Goal: Task Accomplishment & Management: Manage account settings

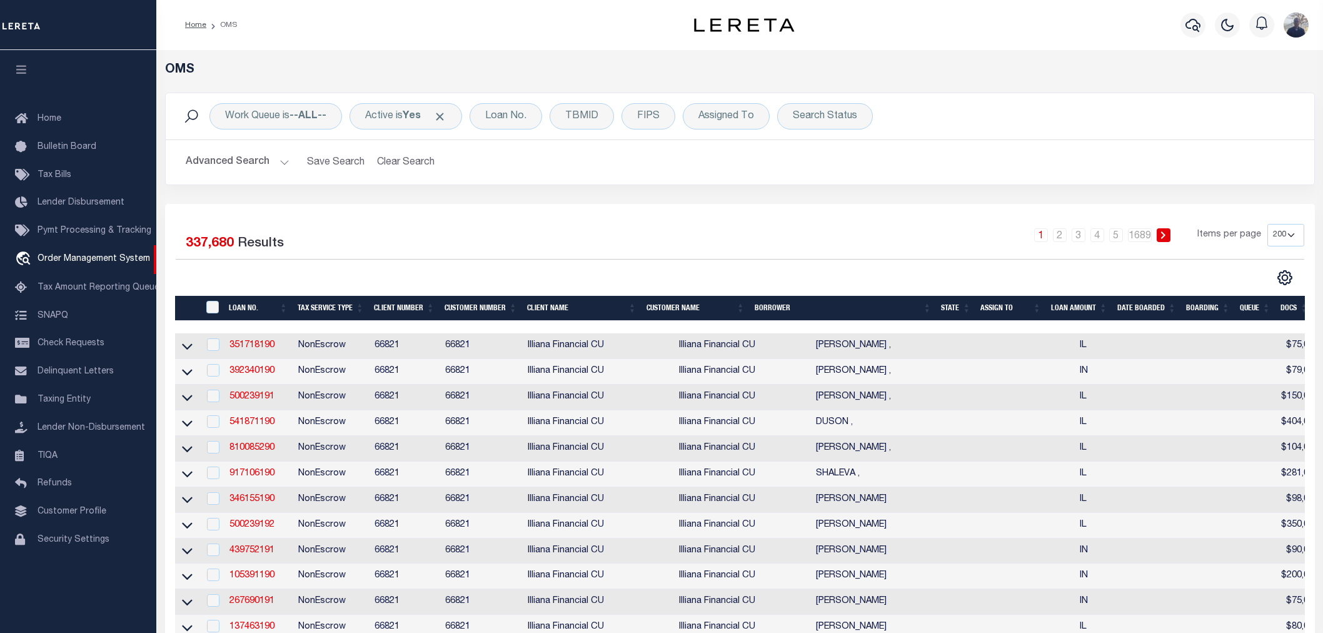
select select "200"
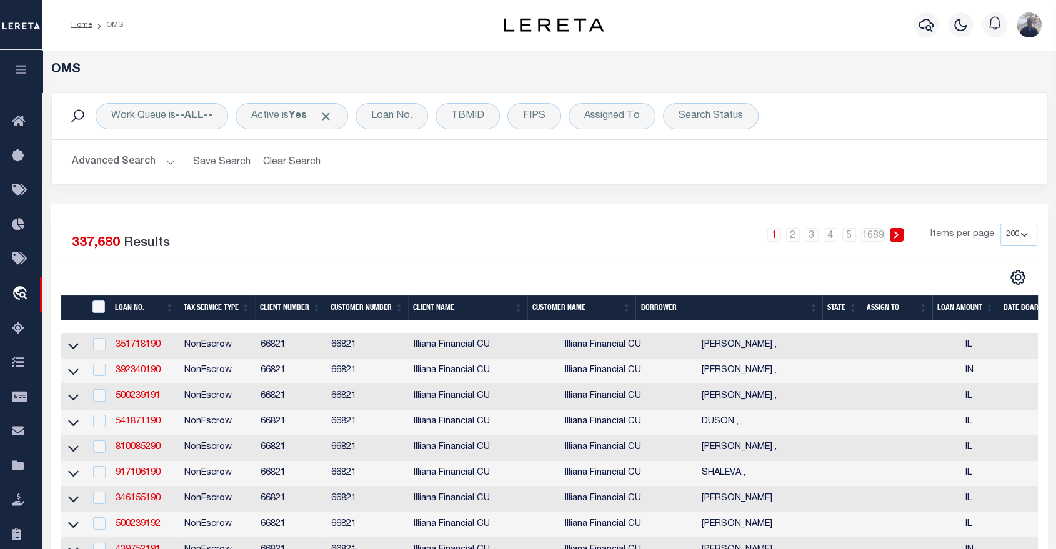
click at [558, 26] on img at bounding box center [554, 25] width 100 height 14
drag, startPoint x: 500, startPoint y: 24, endPoint x: 609, endPoint y: 26, distance: 108.8
click at [609, 26] on div at bounding box center [554, 25] width 164 height 14
click at [386, 116] on div "Loan No." at bounding box center [392, 116] width 73 height 26
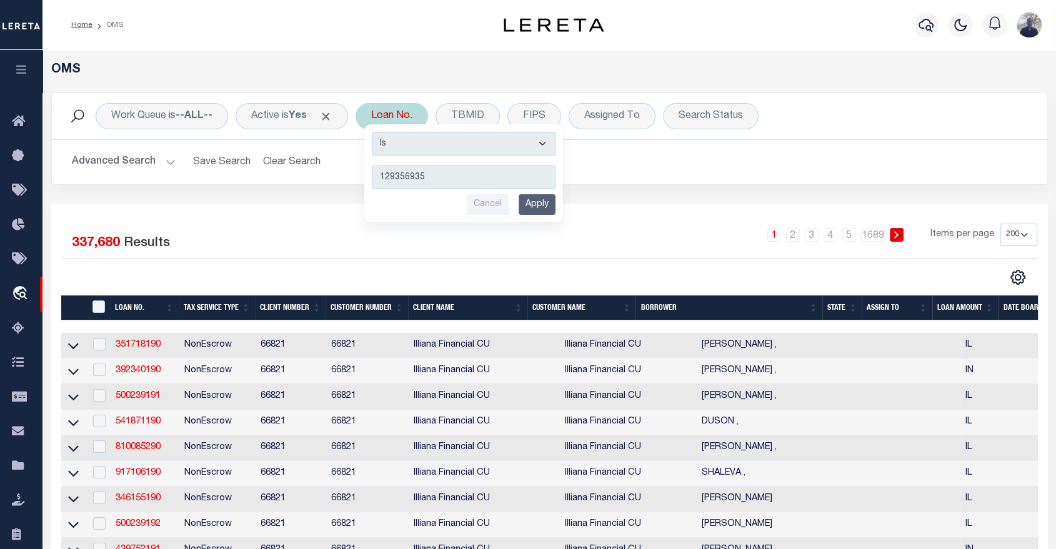
type input "129356935"
click at [539, 202] on input "Apply" at bounding box center [537, 204] width 37 height 21
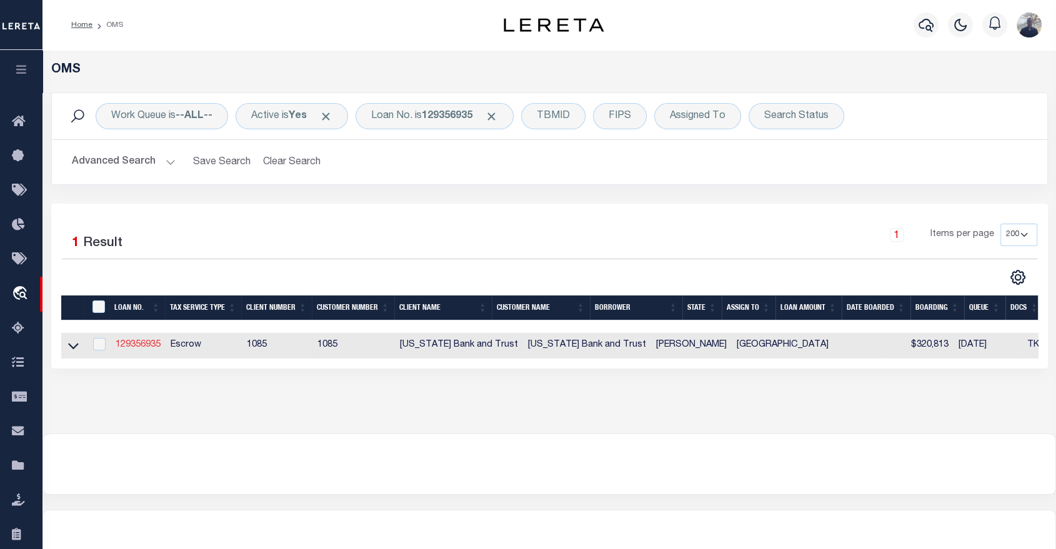
click at [143, 347] on link "129356935" at bounding box center [138, 345] width 45 height 9
type input "129356935"
type input "LESLIE K RHOADES"
select select
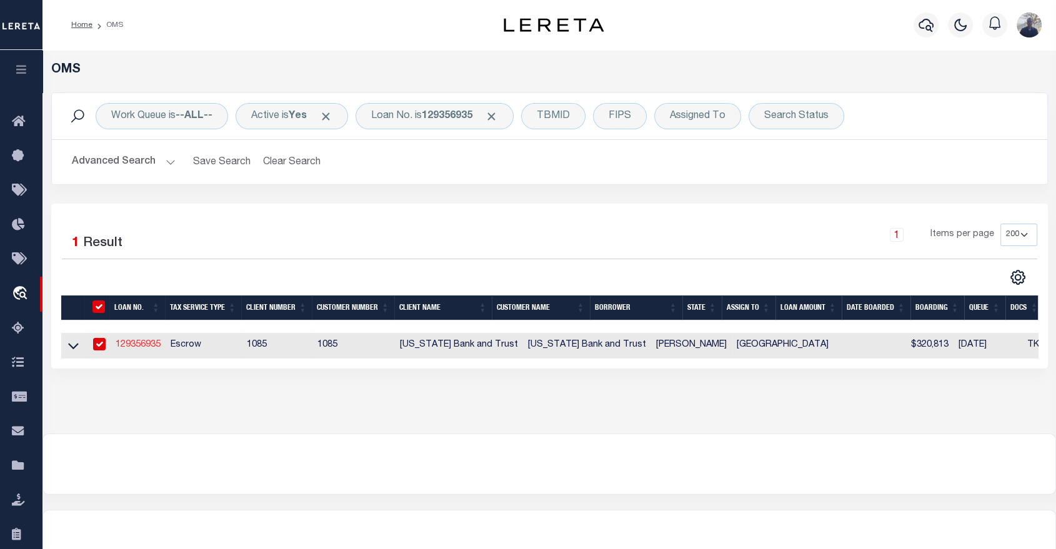
type input "303 W AUSTIN ST"
type input "MARSHALL,TX 75670-3204"
select select "10"
select select "Escrow"
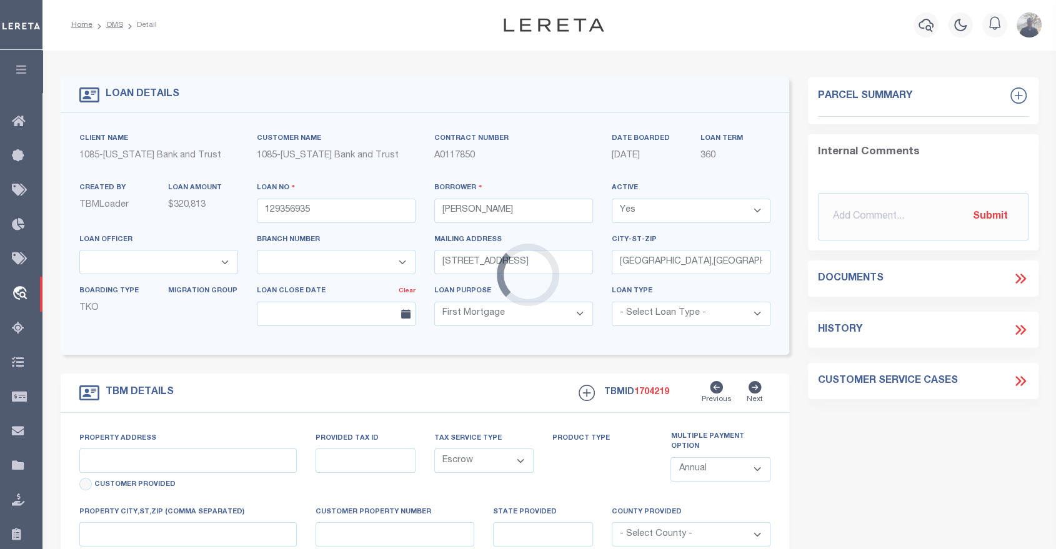
select select "1613"
select select "887"
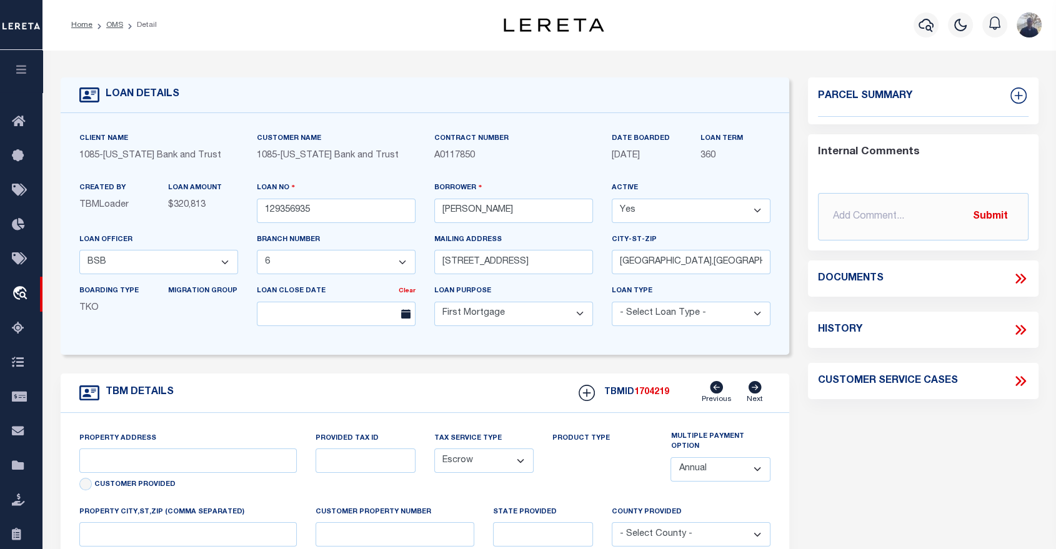
type input "812 SHADOWWOOD DR"
type input "000050745"
select select
type input "MARSHALL , TX 756720000"
type input "[GEOGRAPHIC_DATA]"
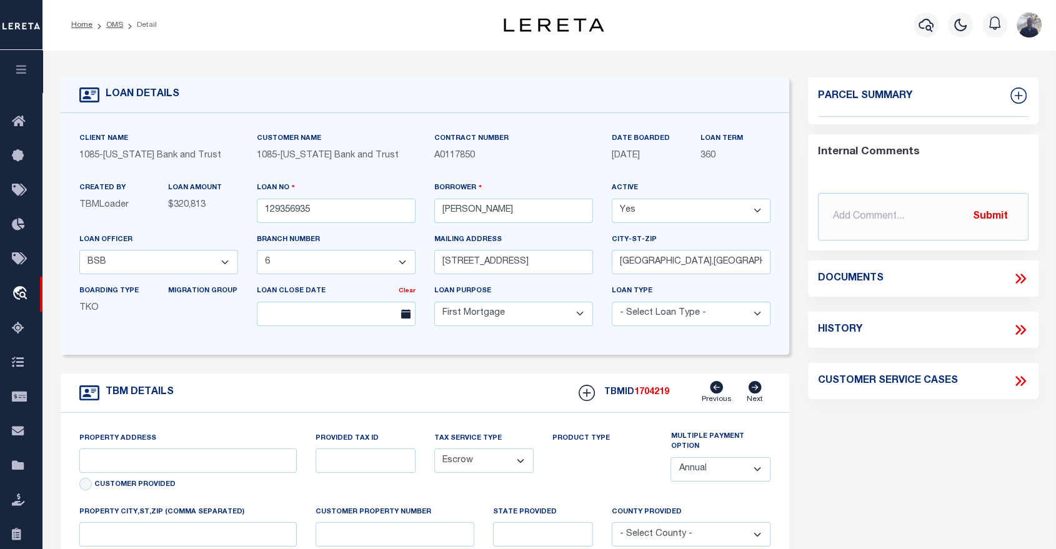
type textarea "000050745"
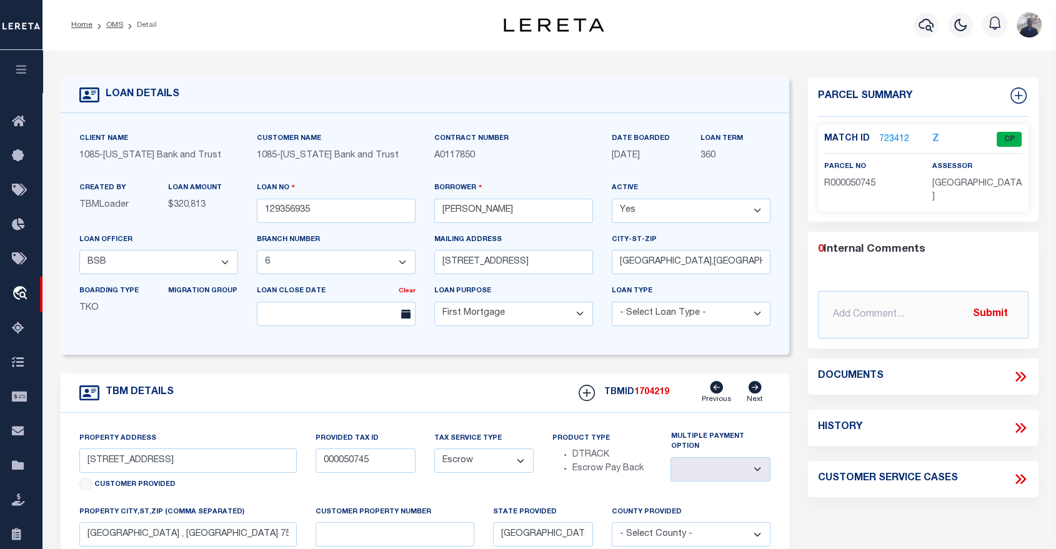
click at [888, 139] on link "723412" at bounding box center [895, 139] width 30 height 13
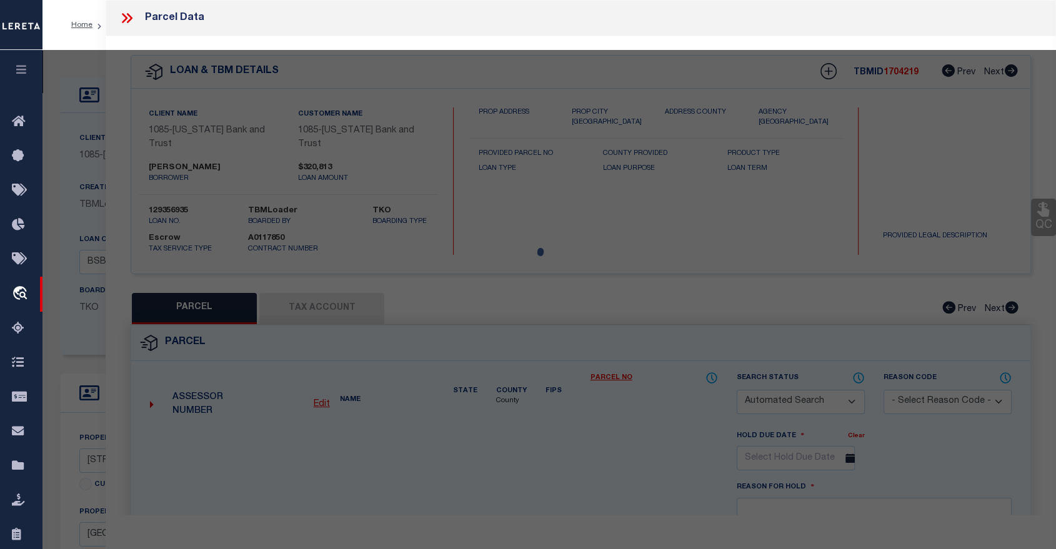
checkbox input "false"
select select "CP"
type input "RHOADES LESLIE KIRKPATRICK"
type input "R000050745"
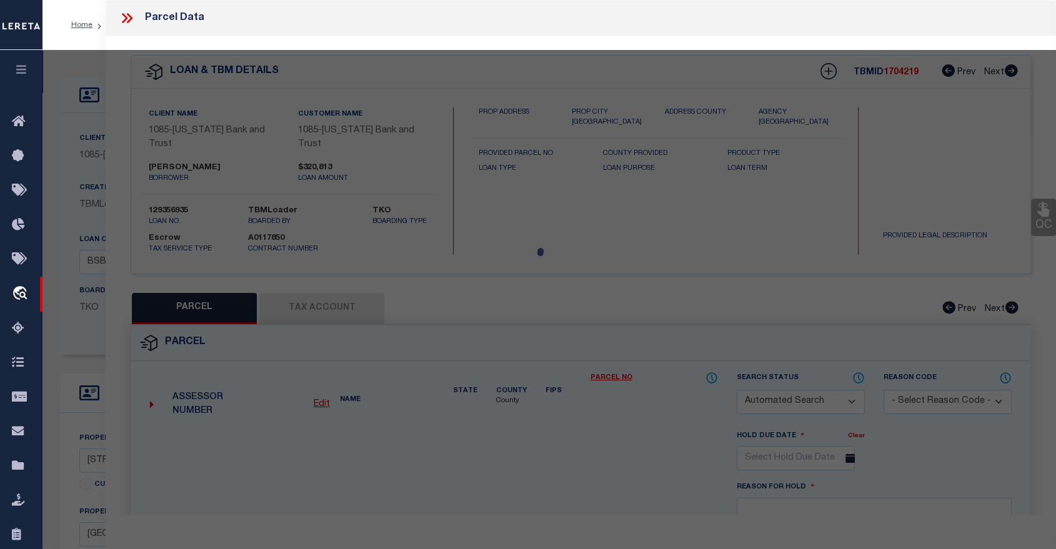
type input "812 SHADOWOOD DR"
checkbox input "false"
type textarea "Acres: 0.516, Lot: 7, Blk: 4, Subd: SHADOWOOD LAKE EST S 3, HSE"
type textarea "Tax ID Special Project"
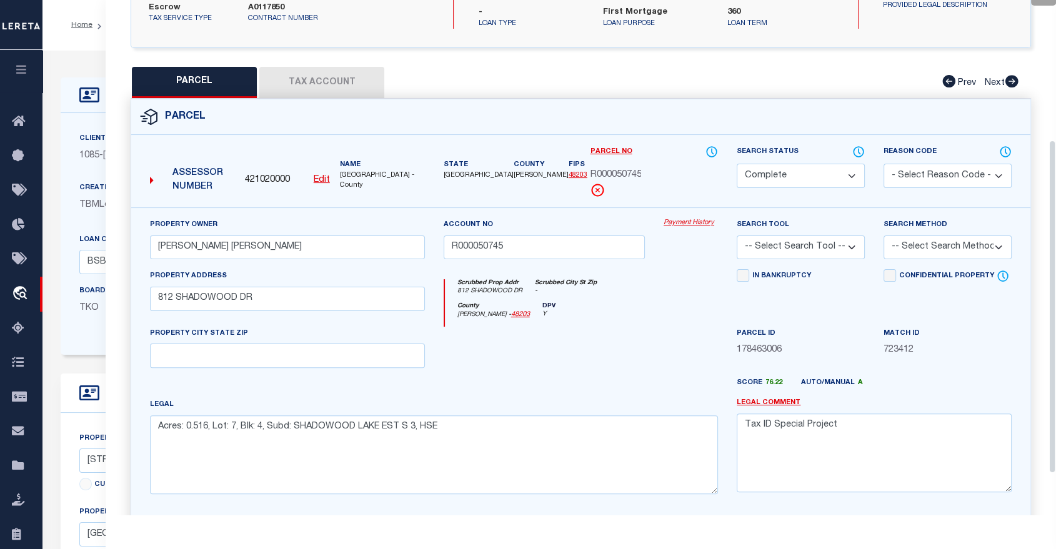
scroll to position [210, 0]
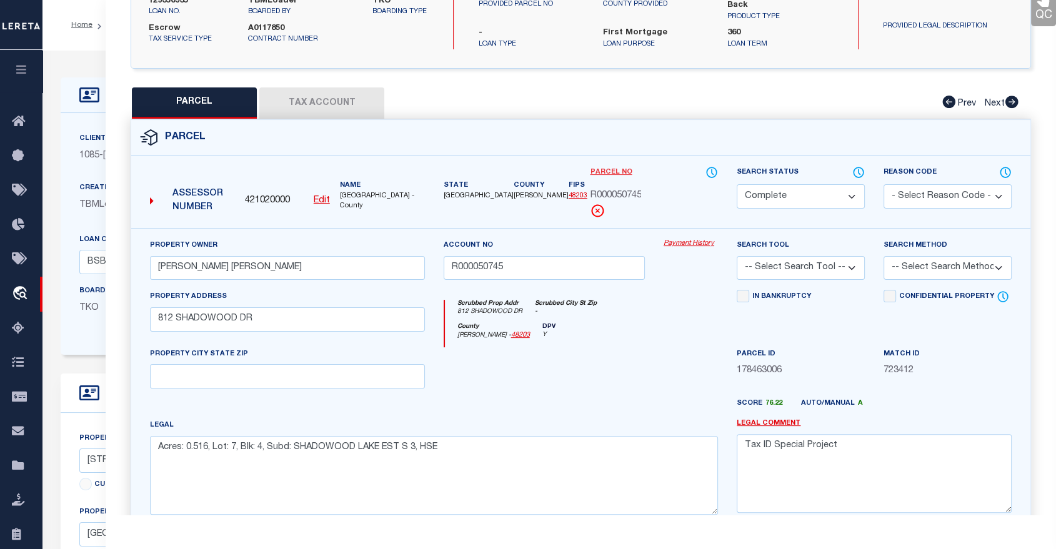
click at [615, 168] on link "Parcel No" at bounding box center [611, 173] width 42 height 11
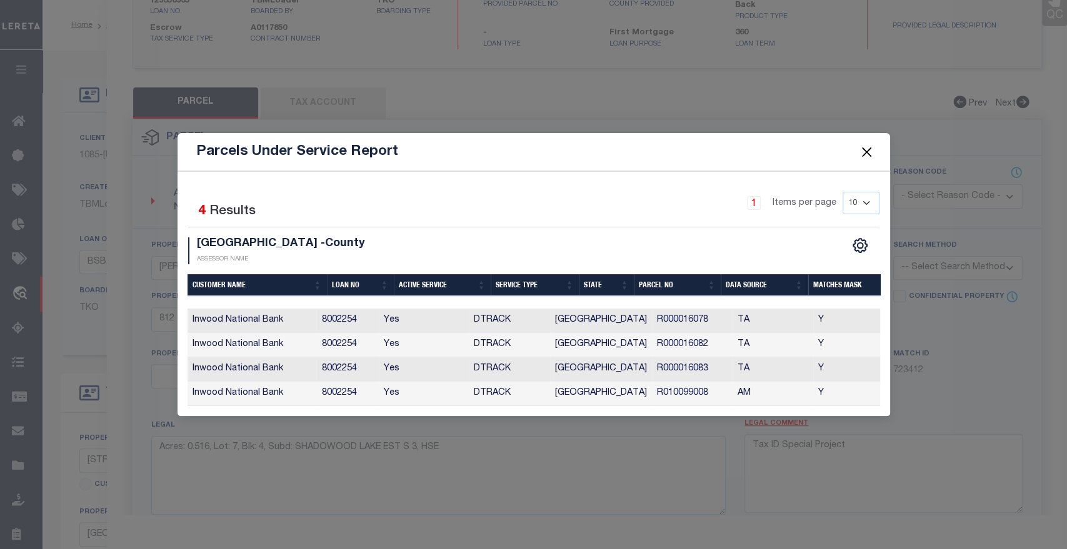
click at [864, 146] on button "Close" at bounding box center [866, 152] width 16 height 16
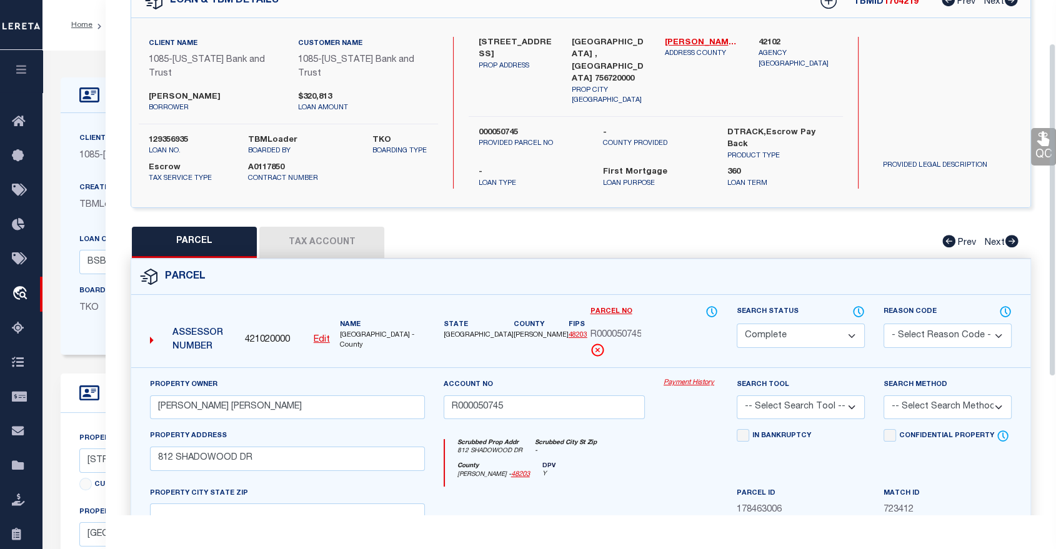
scroll to position [0, 0]
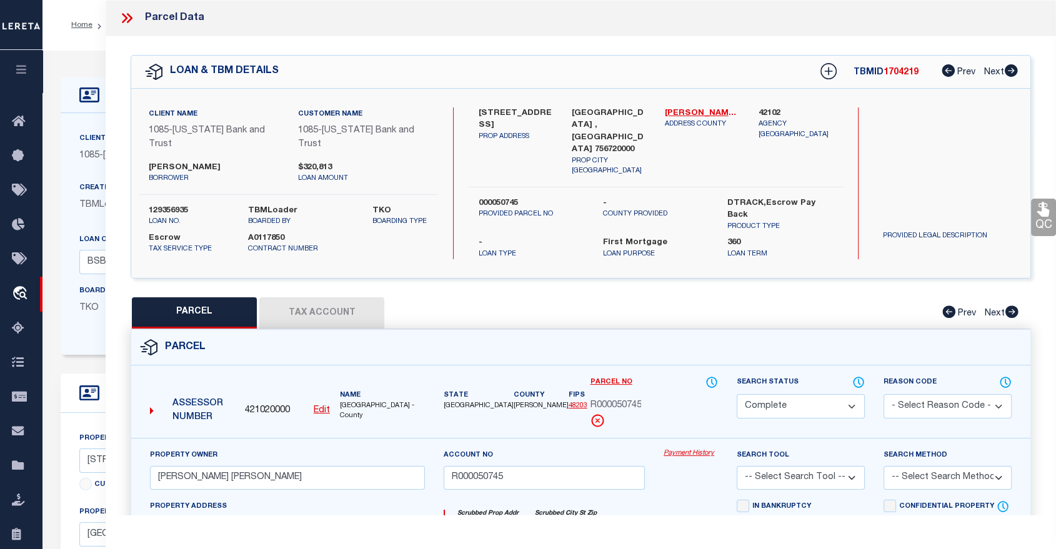
click at [19, 73] on icon "button" at bounding box center [21, 69] width 14 height 11
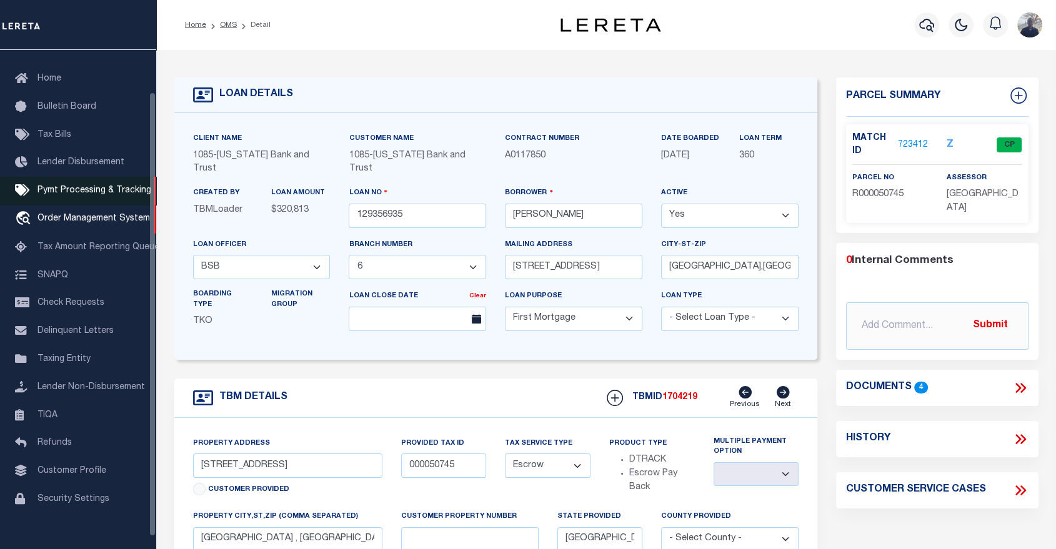
scroll to position [60, 0]
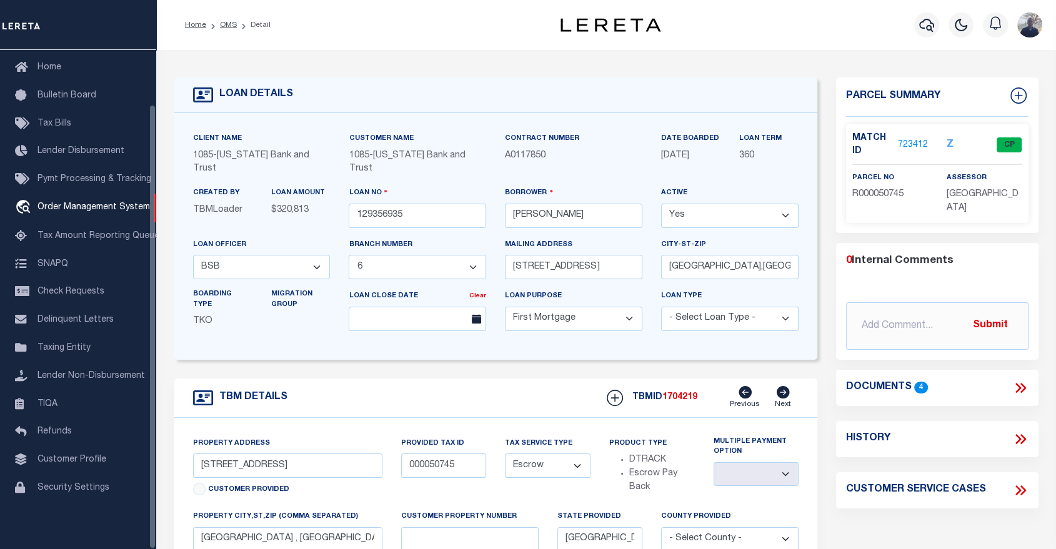
click at [401, 30] on div "Home OMS Detail" at bounding box center [356, 25] width 363 height 26
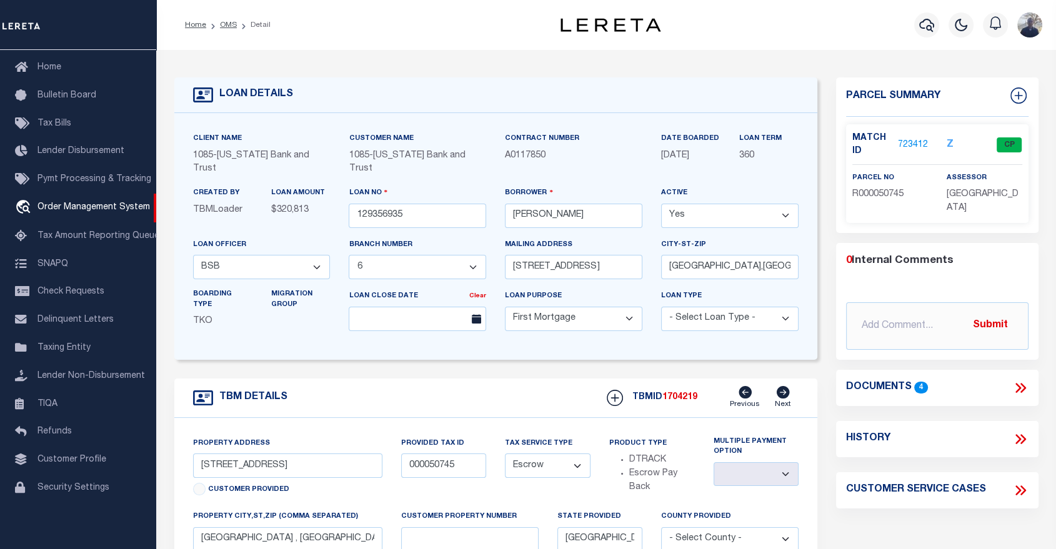
click at [401, 30] on div "Home OMS Detail" at bounding box center [356, 25] width 363 height 26
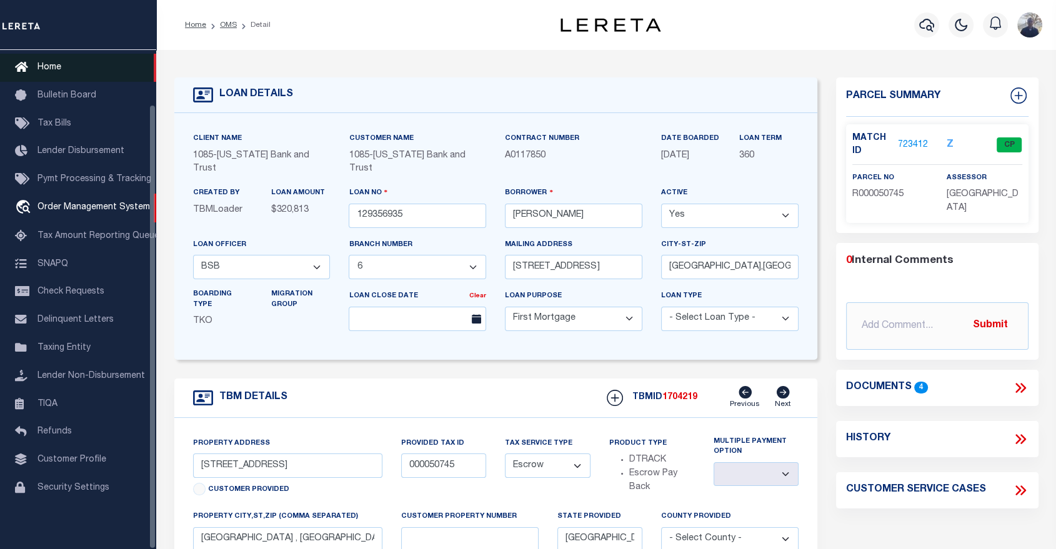
click at [44, 63] on span "Home" at bounding box center [50, 67] width 24 height 9
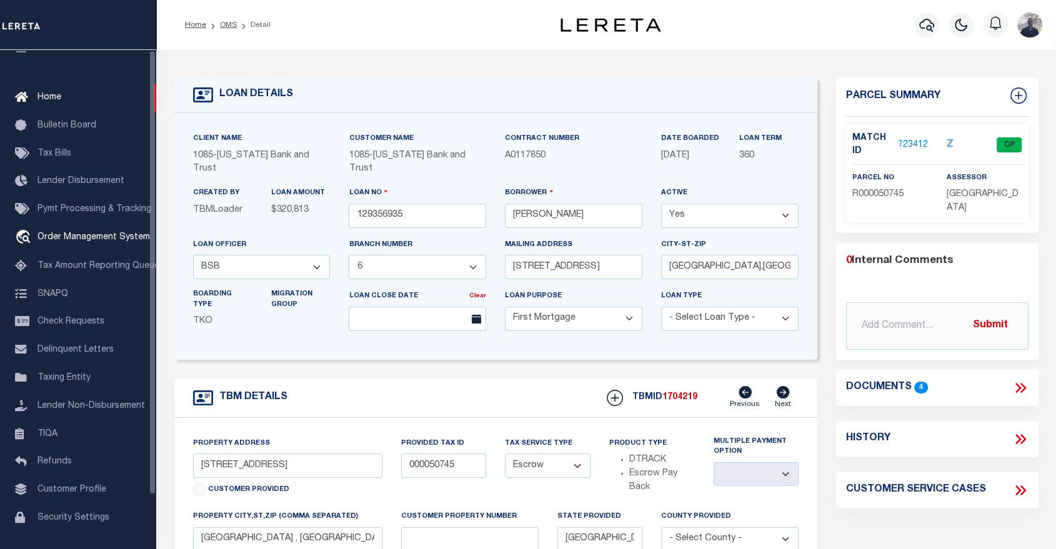
scroll to position [0, 0]
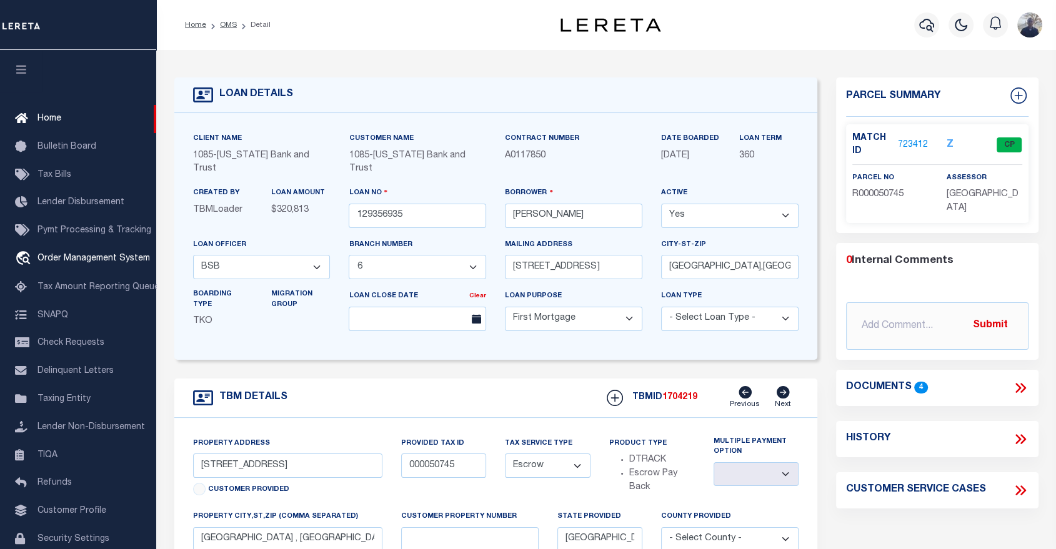
click at [18, 71] on icon "button" at bounding box center [21, 69] width 14 height 11
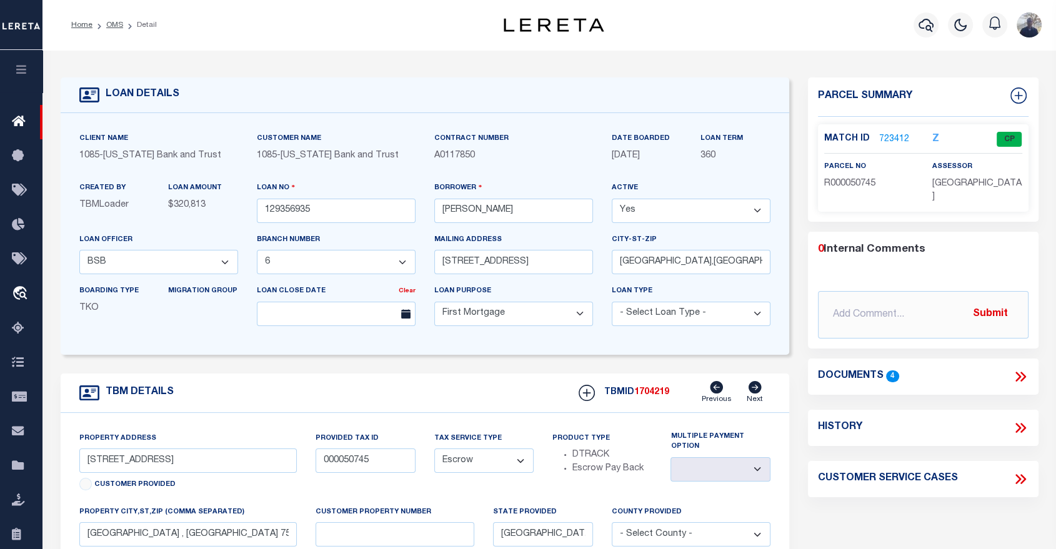
click at [894, 138] on link "723412" at bounding box center [895, 139] width 30 height 13
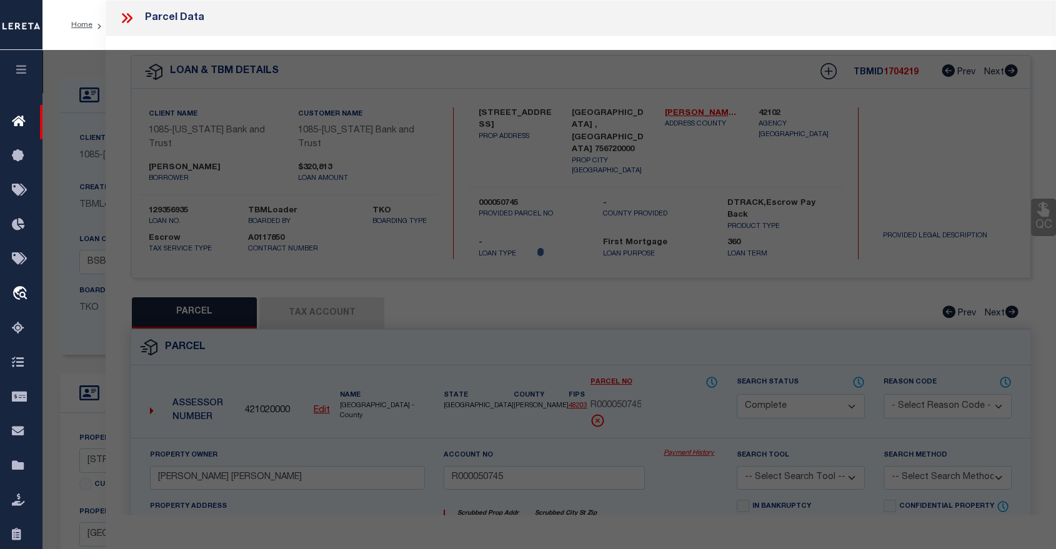
select select "AS"
checkbox input "false"
select select "CP"
type input "RHOADES LESLIE KIRKPATRICK"
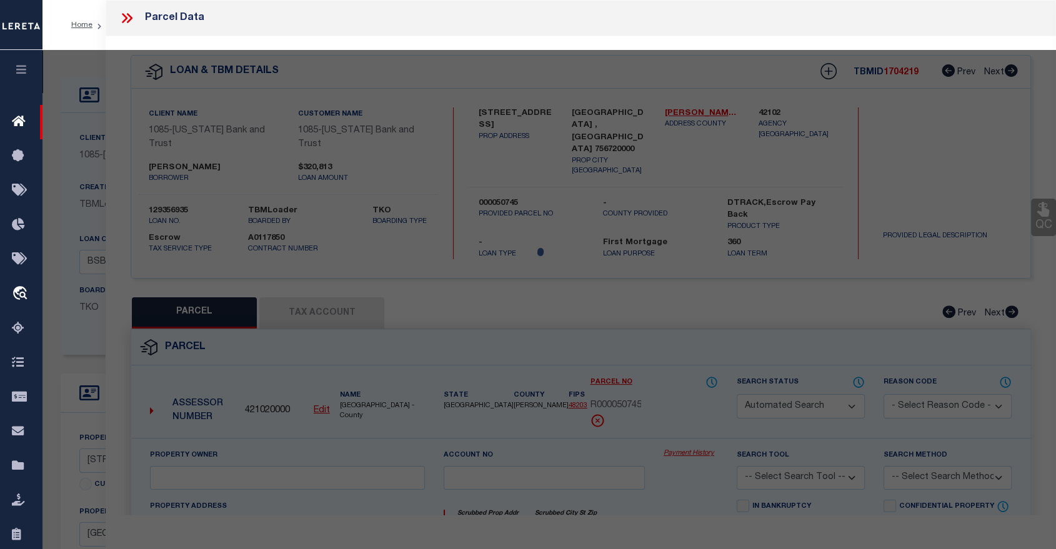
type input "R000050745"
type input "812 SHADOWOOD DR"
checkbox input "false"
type textarea "Acres: 0.516, Lot: 7, Blk: 4, Subd: SHADOWOOD LAKE EST S 3, HSE"
type textarea "Tax ID Special Project"
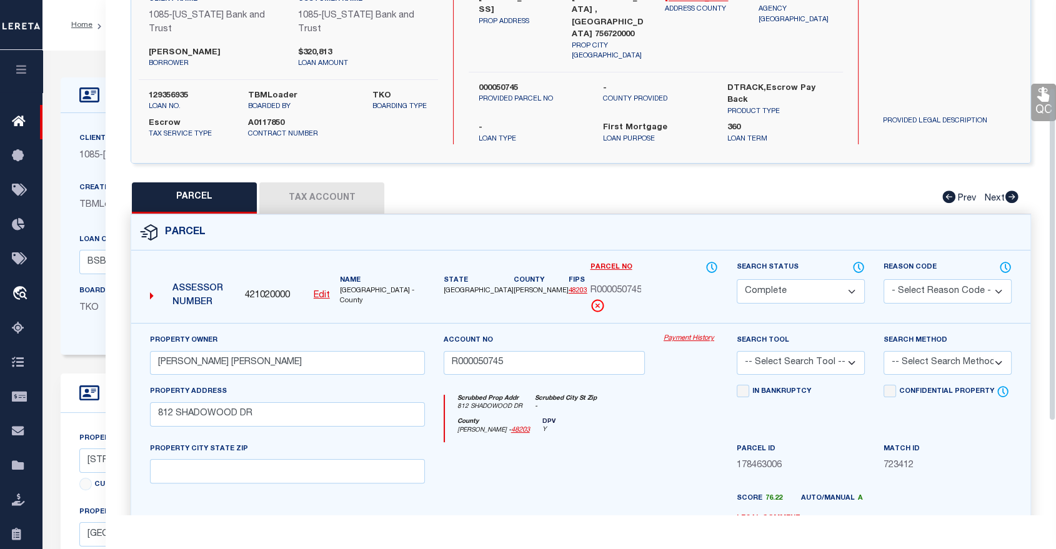
scroll to position [139, 0]
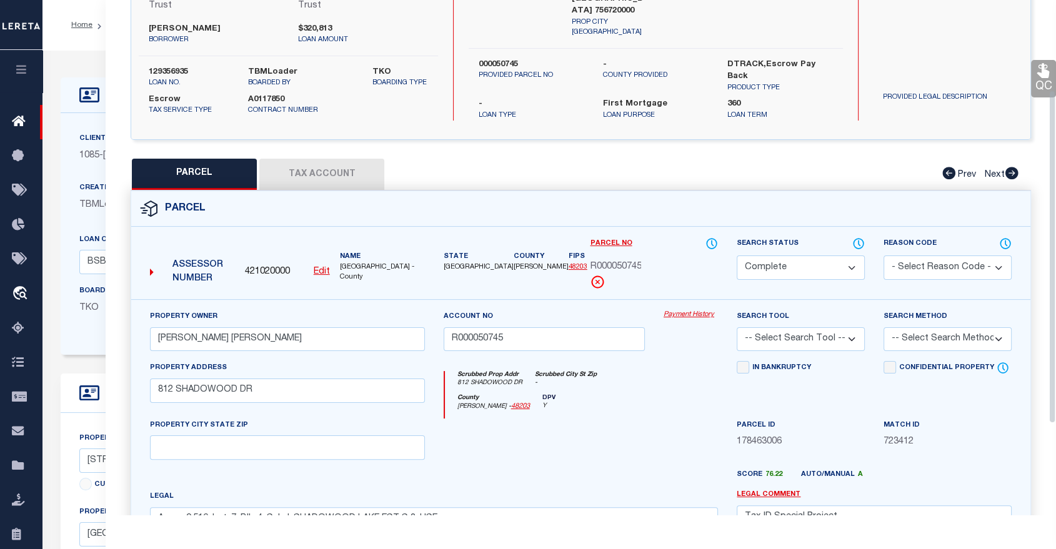
click at [320, 159] on button "Tax Account" at bounding box center [321, 174] width 125 height 31
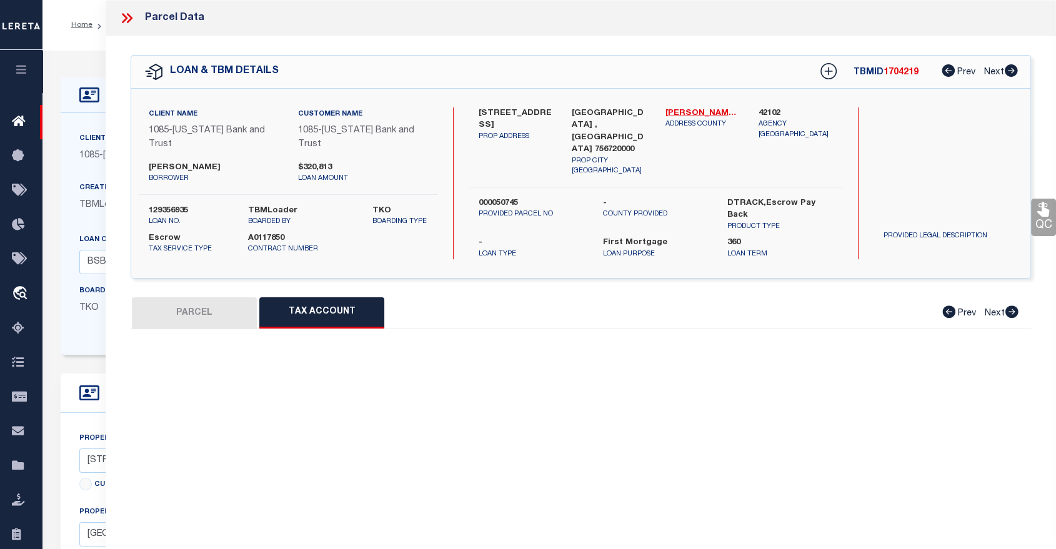
scroll to position [0, 0]
select select "100"
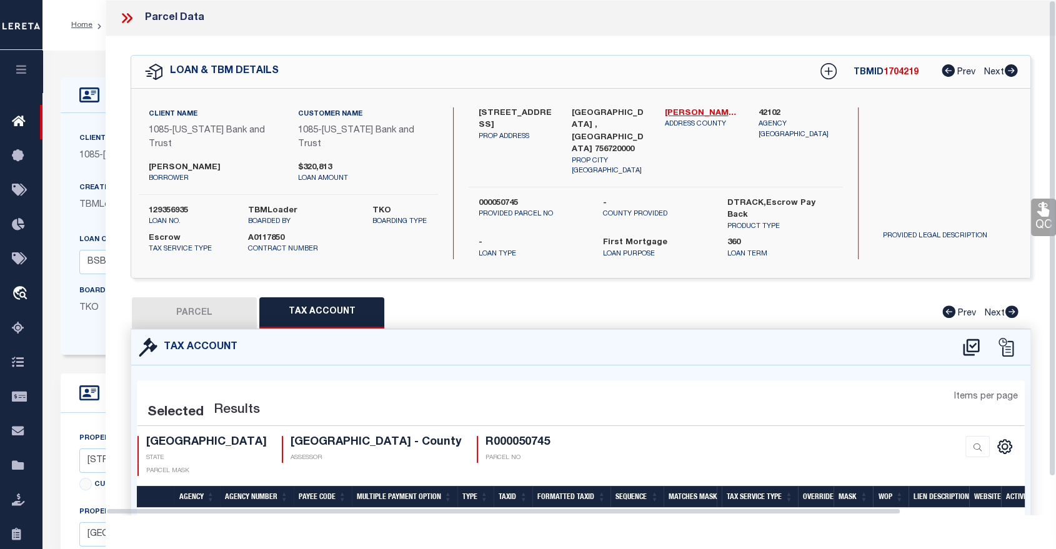
select select "100"
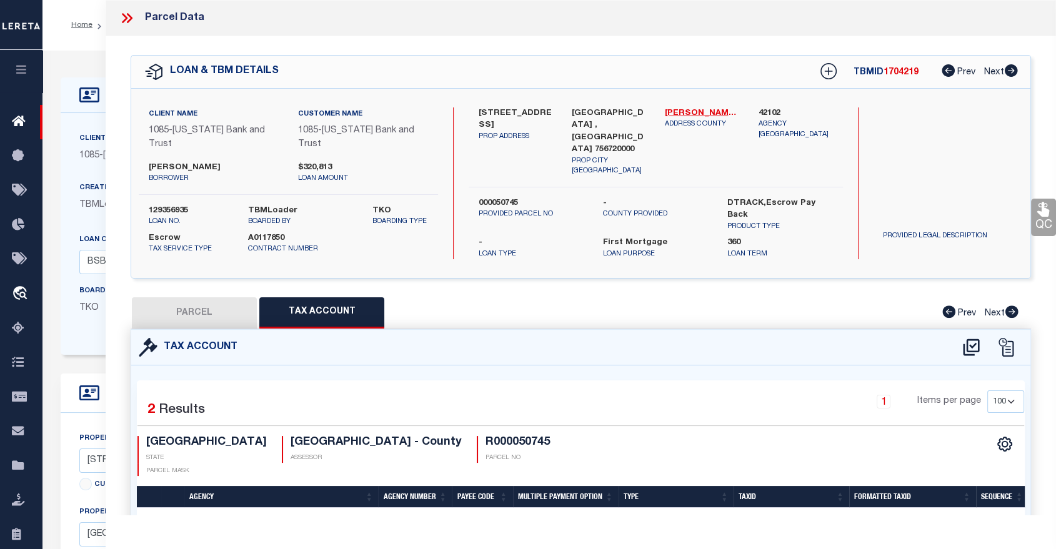
click at [166, 22] on div "Parcel Data" at bounding box center [162, 18] width 86 height 16
click at [128, 18] on icon at bounding box center [127, 18] width 16 height 16
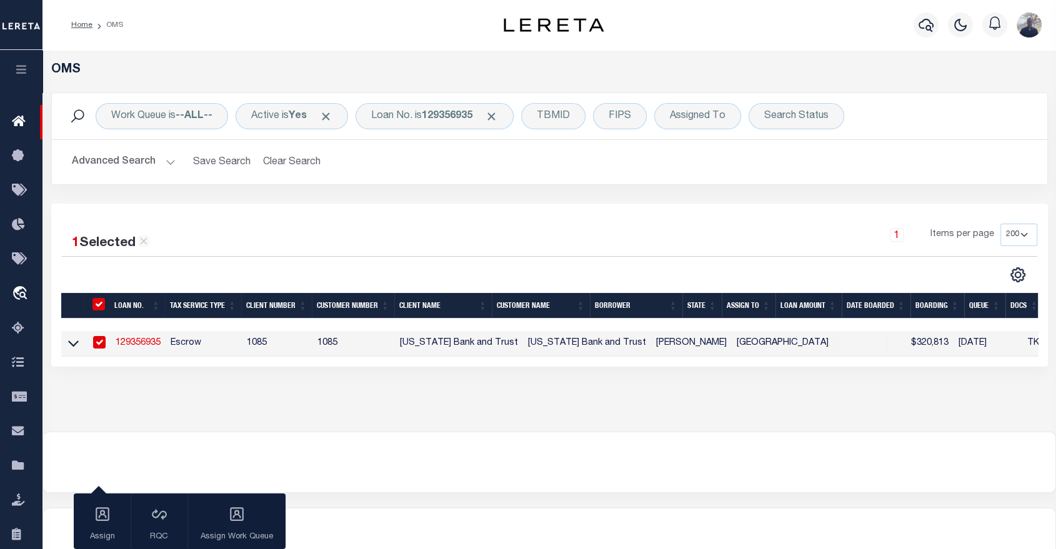
click at [163, 164] on button "Advanced Search" at bounding box center [124, 162] width 104 height 24
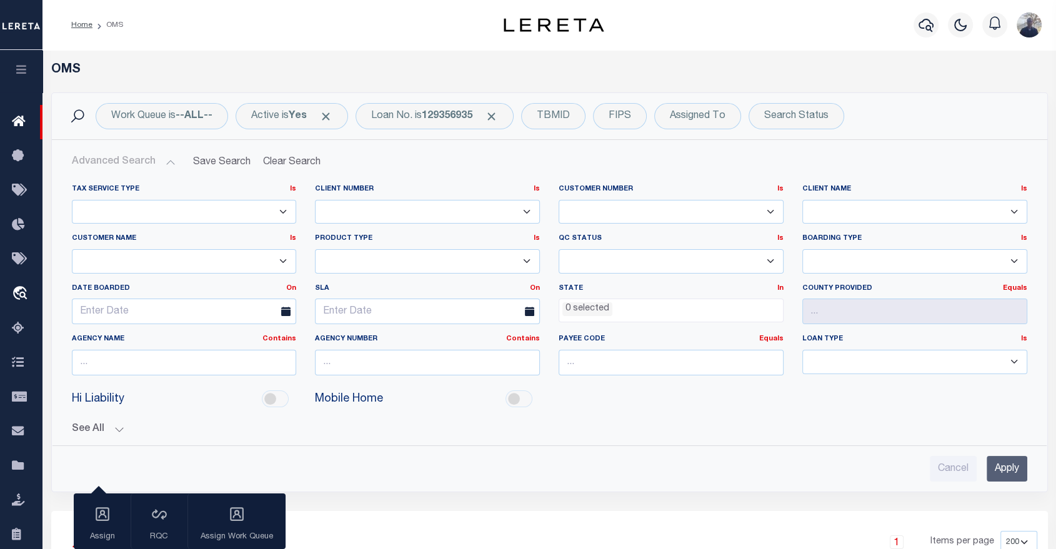
click at [284, 211] on select "Escrow NonEscrow" at bounding box center [184, 212] width 225 height 24
click at [525, 214] on select "1011 1012 1013 1014 1019 1042 1049 1052 1053 1055 1058 1061 1063 1064 1065 1069…" at bounding box center [427, 212] width 225 height 24
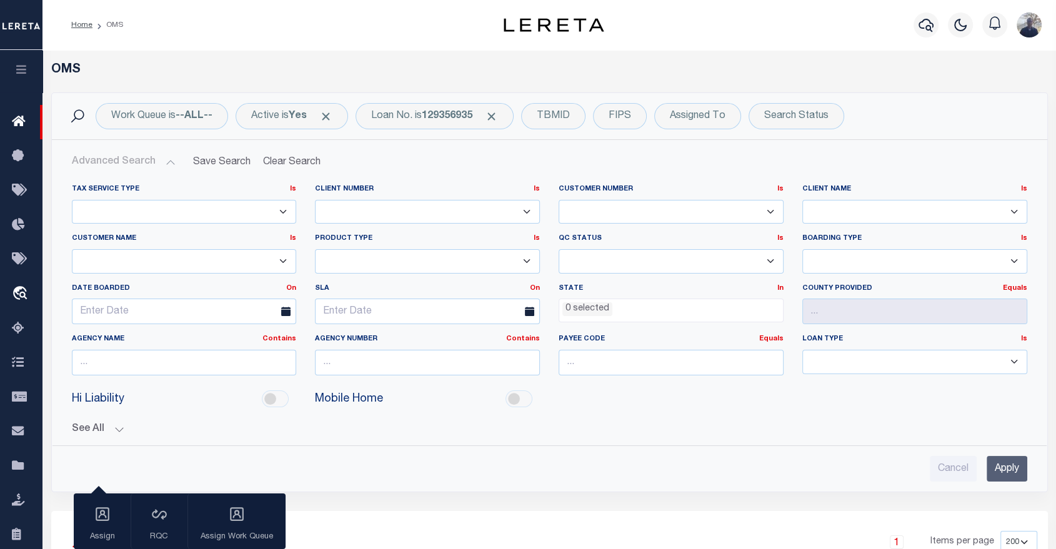
click at [525, 214] on select "1011 1012 1013 1014 1019 1042 1049 1052 1053 1055 1058 1061 1063 1064 1065 1069…" at bounding box center [427, 212] width 225 height 24
click at [520, 397] on input "checkbox" at bounding box center [519, 399] width 27 height 17
checkbox input "true"
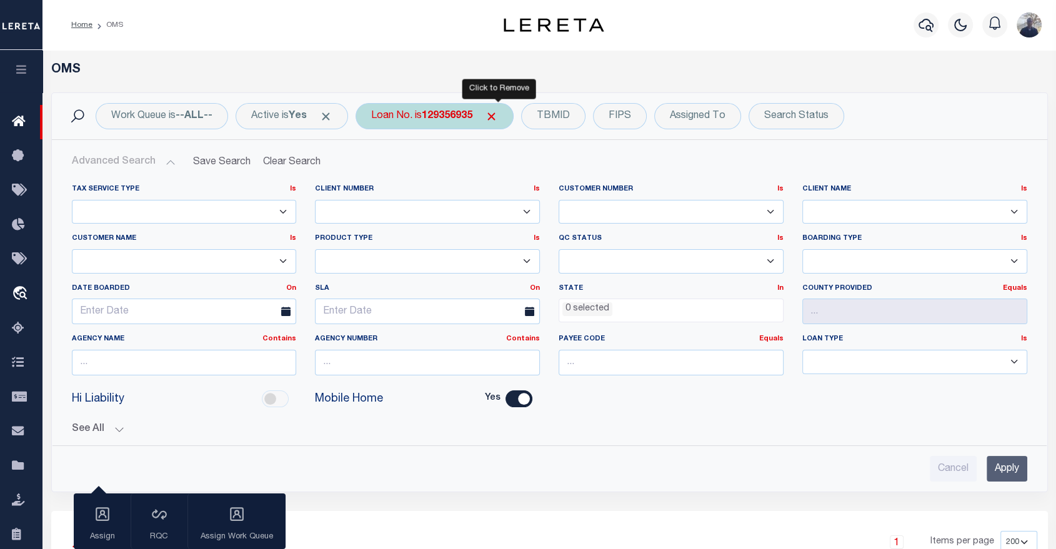
click at [498, 120] on span "Click to Remove" at bounding box center [491, 116] width 13 height 13
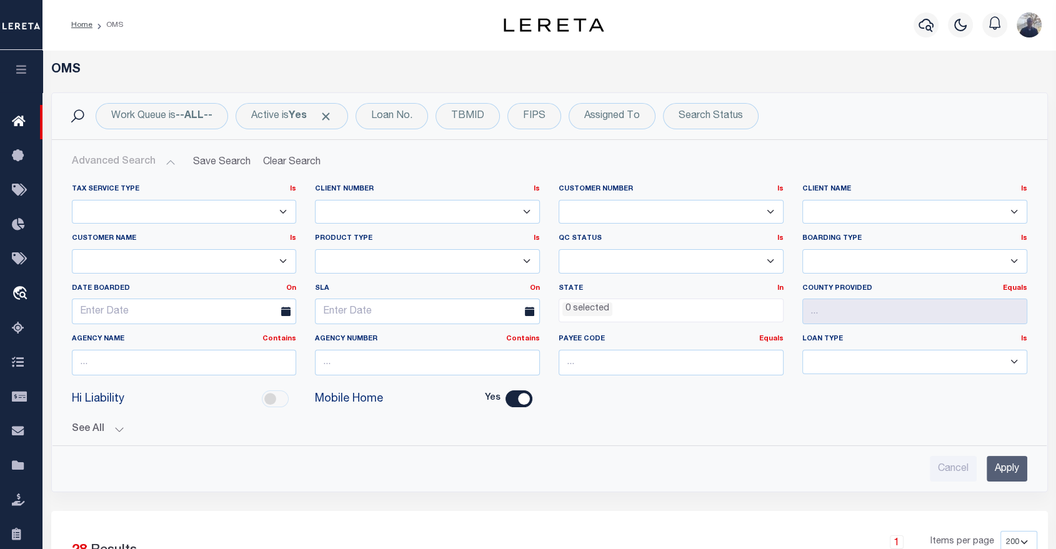
click at [1004, 464] on input "Apply" at bounding box center [1007, 469] width 41 height 26
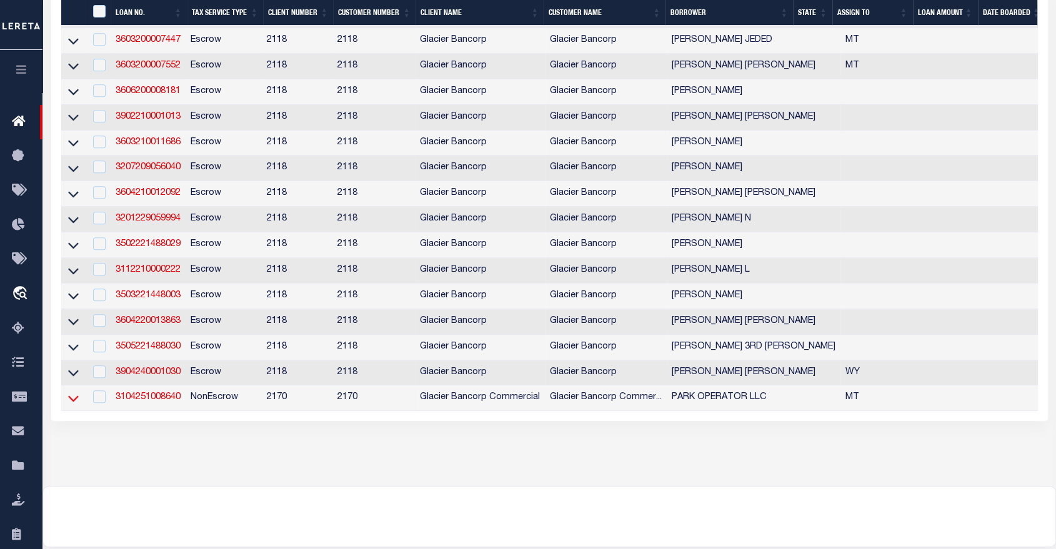
click at [74, 405] on icon at bounding box center [73, 398] width 11 height 13
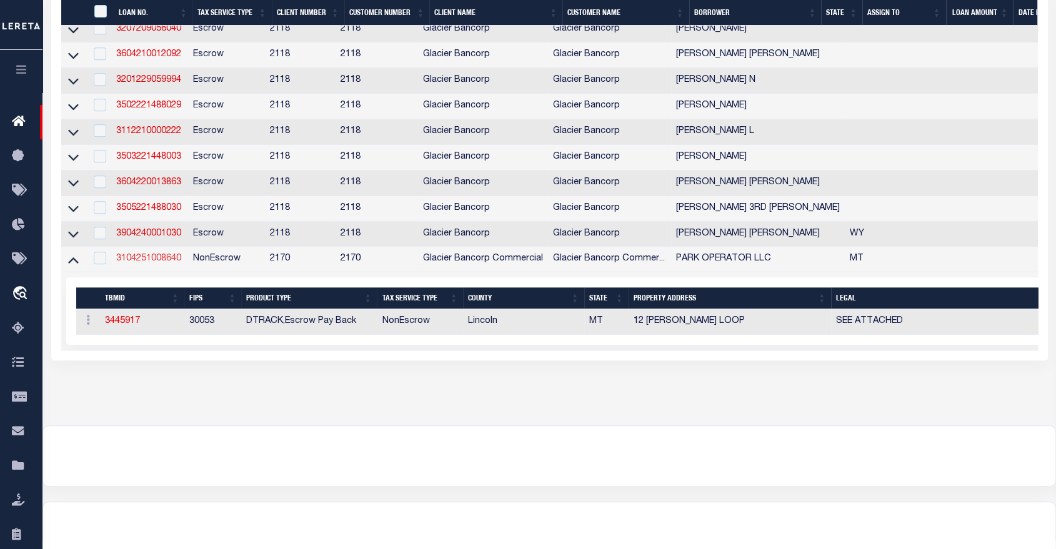
click at [154, 263] on link "3104251008640" at bounding box center [148, 258] width 65 height 9
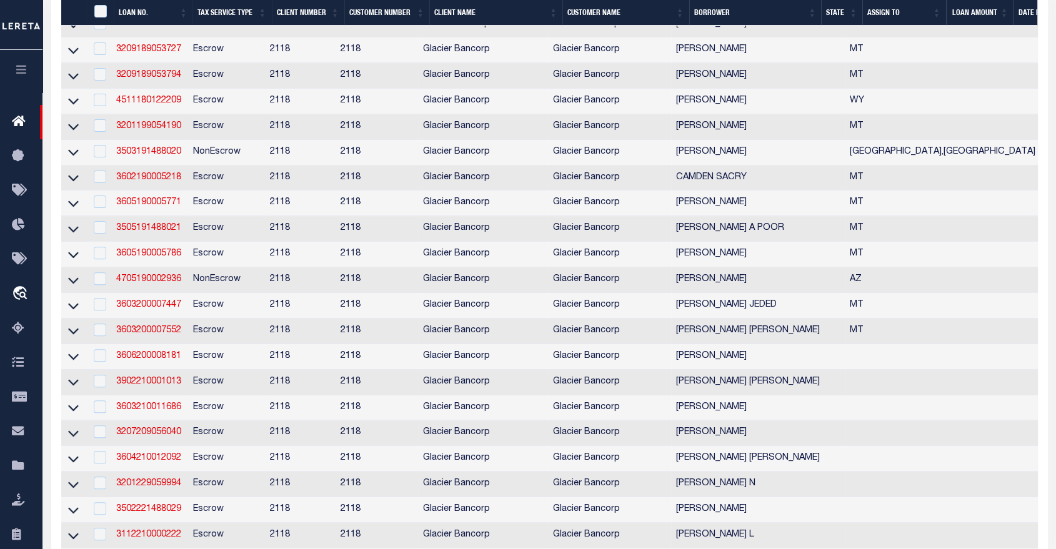
type input "3104251008640"
type input "PARK OPERATOR LLC"
select select
type input "PO BOX 616"
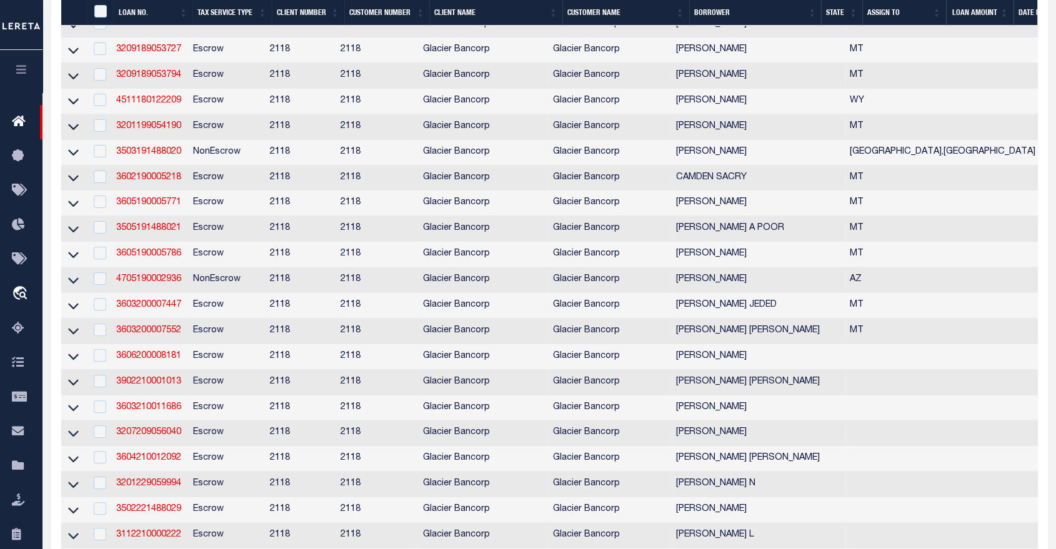
type input "BATTLE GROUND WA 98604-0616"
type input "06/05/2025"
select select "1000"
select select "20"
select select "NonEscrow"
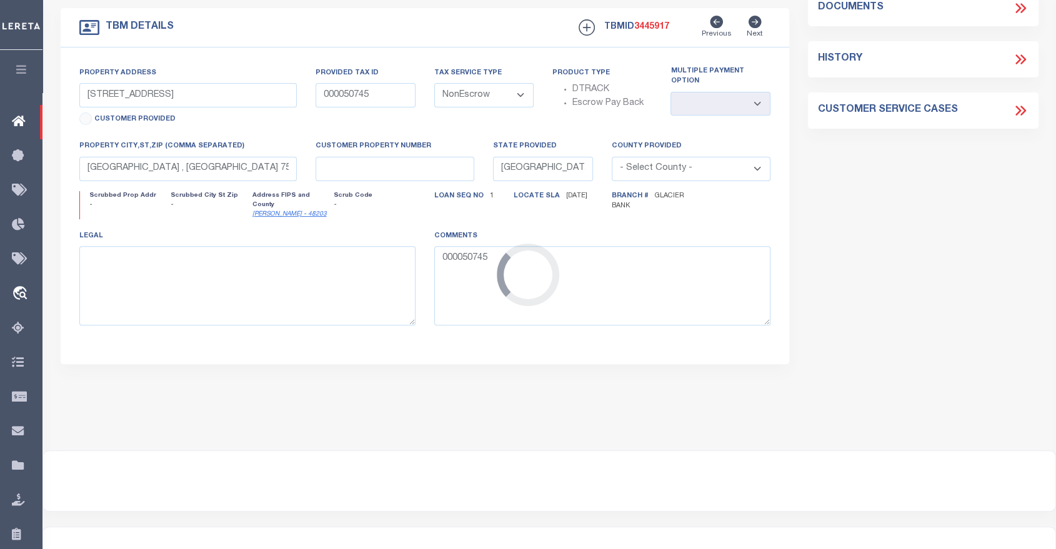
type input "12 LEWIS LOOP"
type input "3333"
select select
type input "LIBBY MT 59923-3238"
type input "MT"
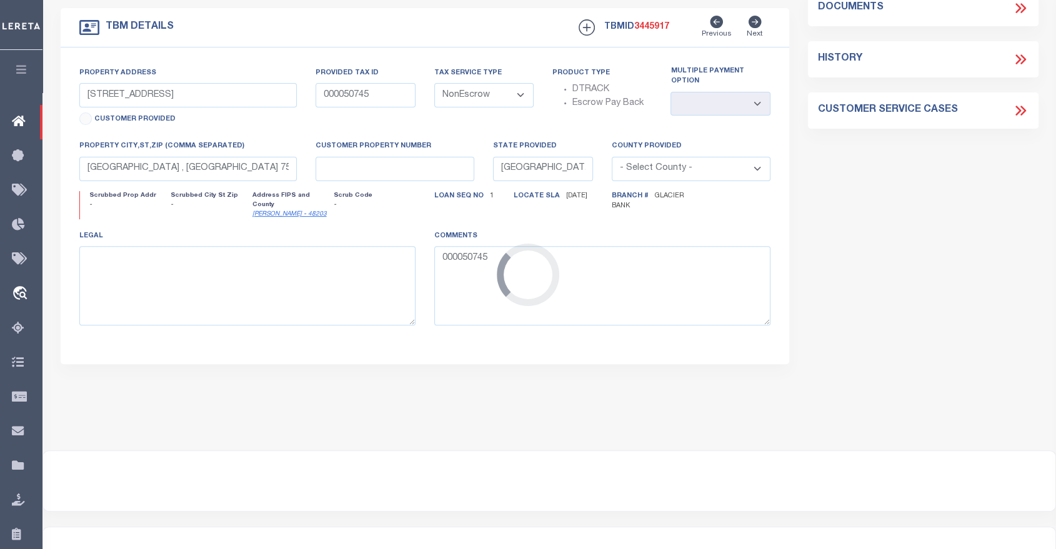
type textarea "SEE ATTACHED"
type textarea "MH - Land & Home Combined"
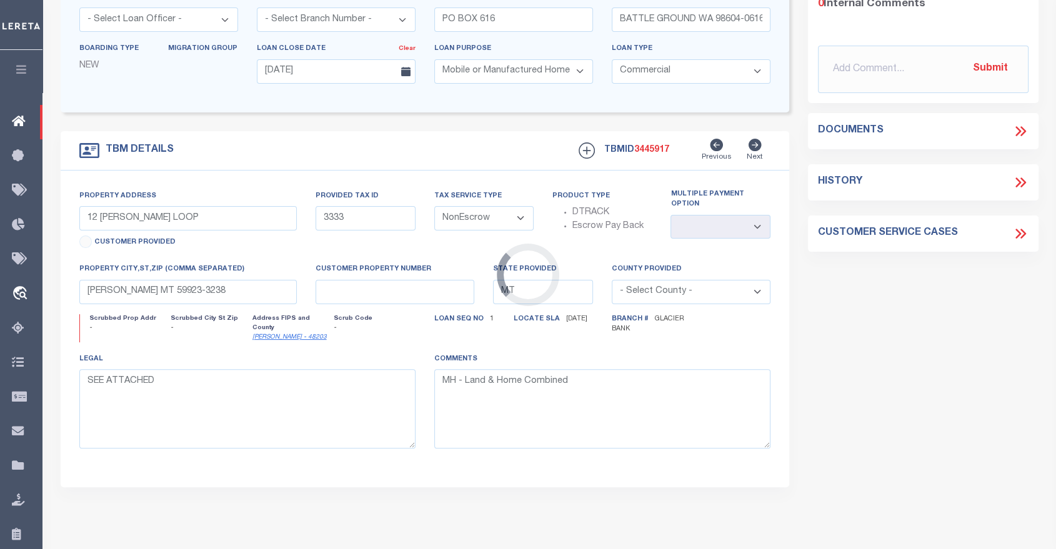
select select "4569"
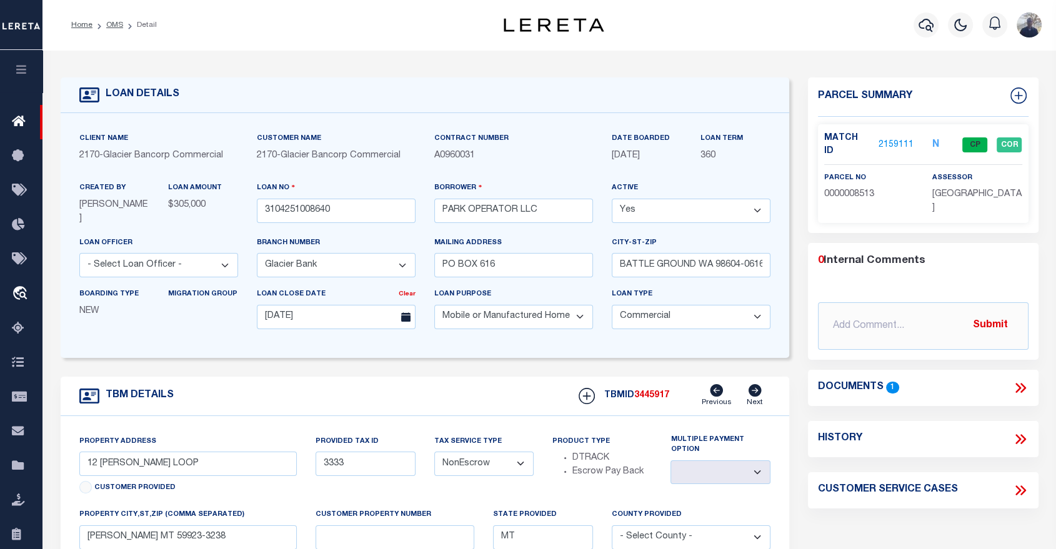
click at [892, 139] on link "2159111" at bounding box center [896, 145] width 35 height 13
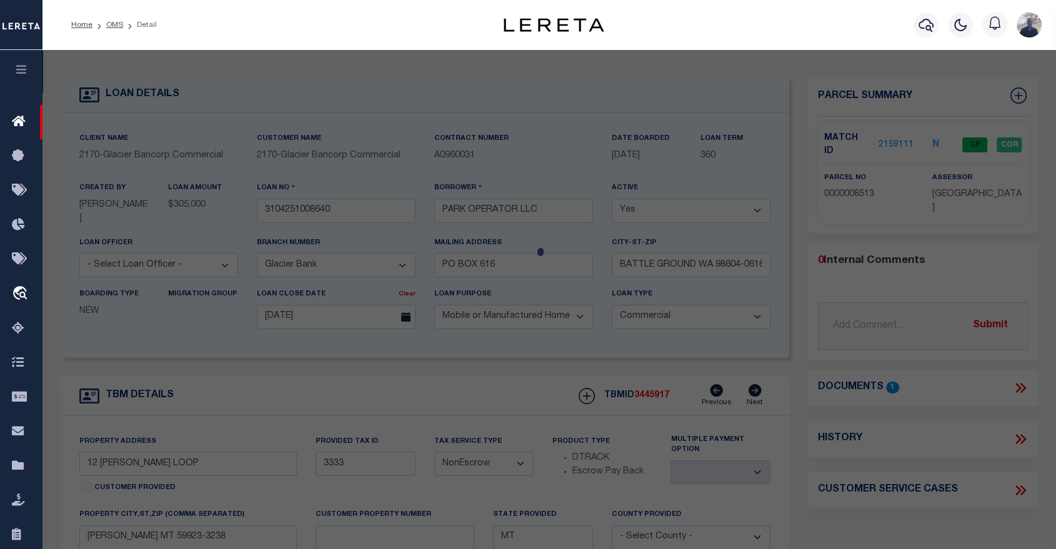
select select "AS"
checkbox input "false"
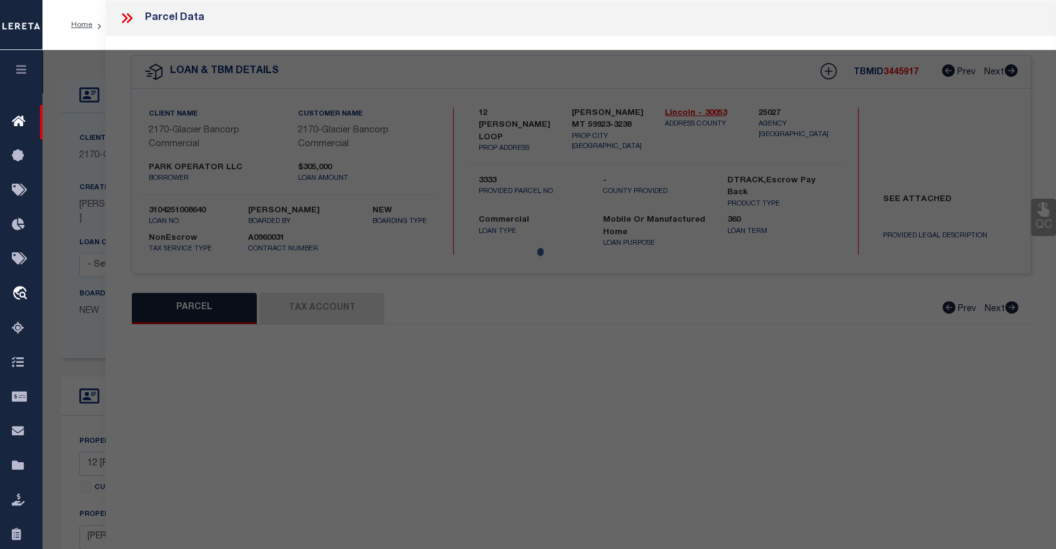
select select "CP"
type input "VANDERWOOD A SERIES OF MEMBERS OF STROPE HOLDINGS LLC"
select select "AGW"
select select
type input "12 LEWIS LOOP"
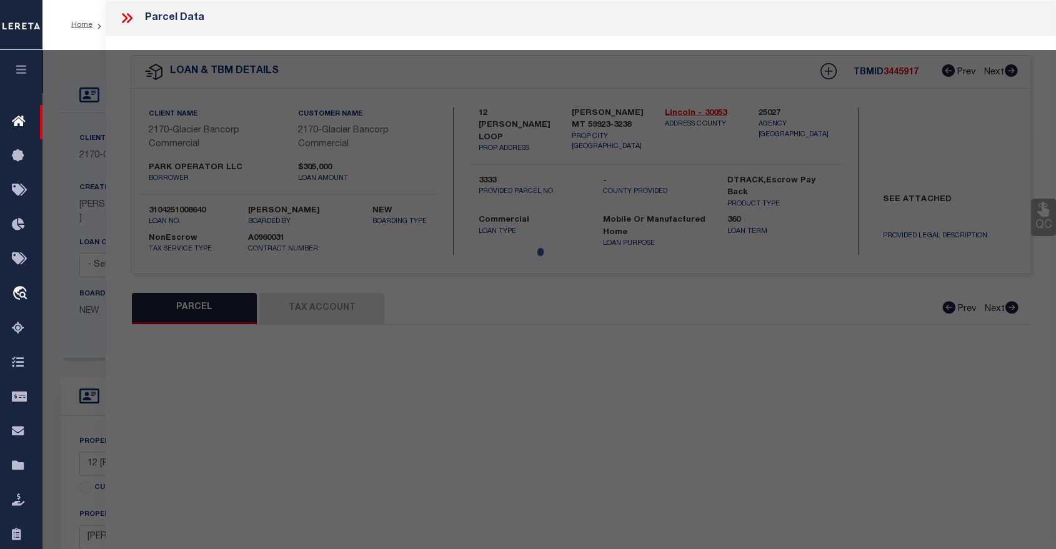
type input "LIBBY MT 59923"
type textarea "RIVERSIDE DRIVE, S32, T31 N, R31 W, ACRES 6.65, TRS 10 & 11 OR PARCELS A & B CS…"
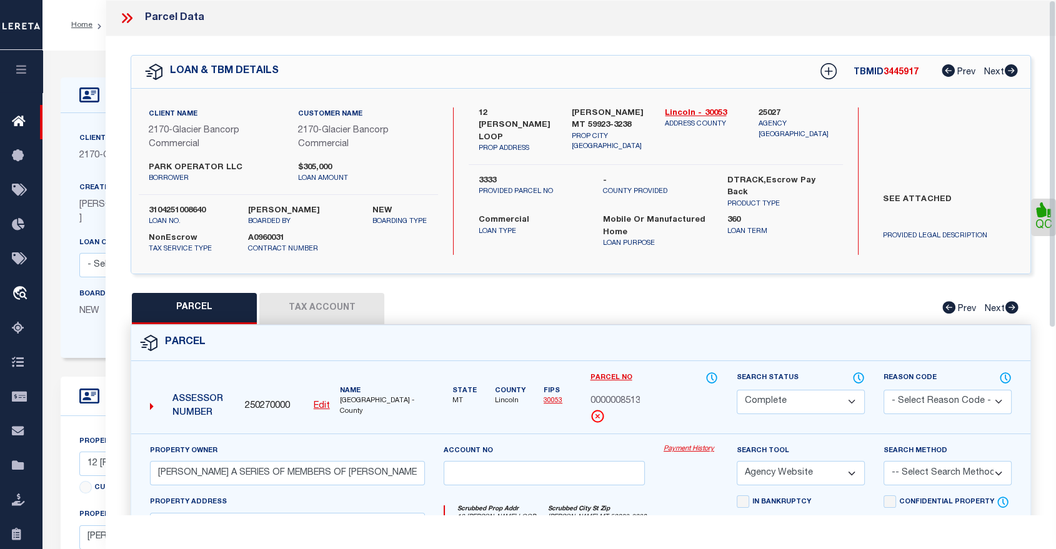
click at [334, 309] on button "Tax Account" at bounding box center [321, 308] width 125 height 31
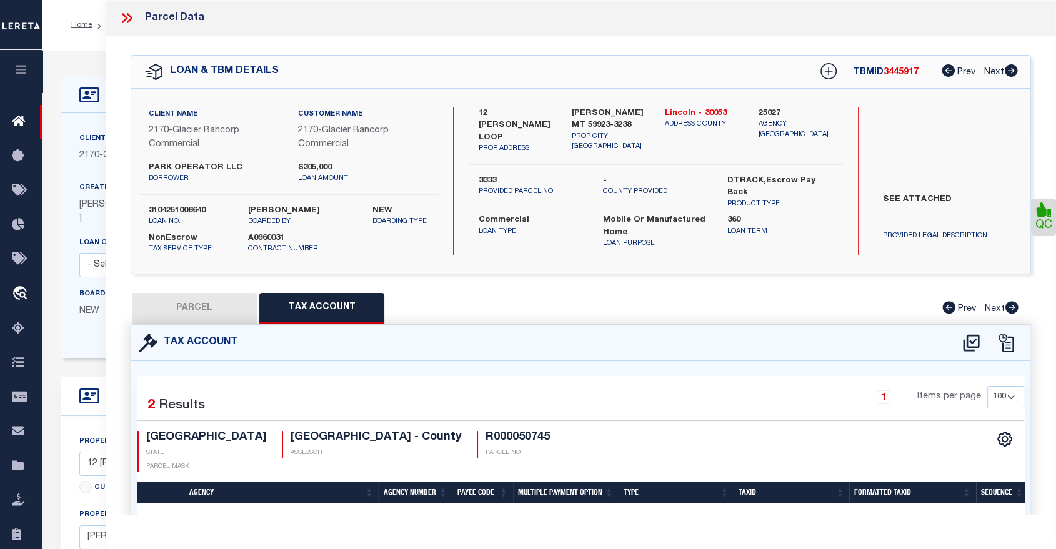
select select "100"
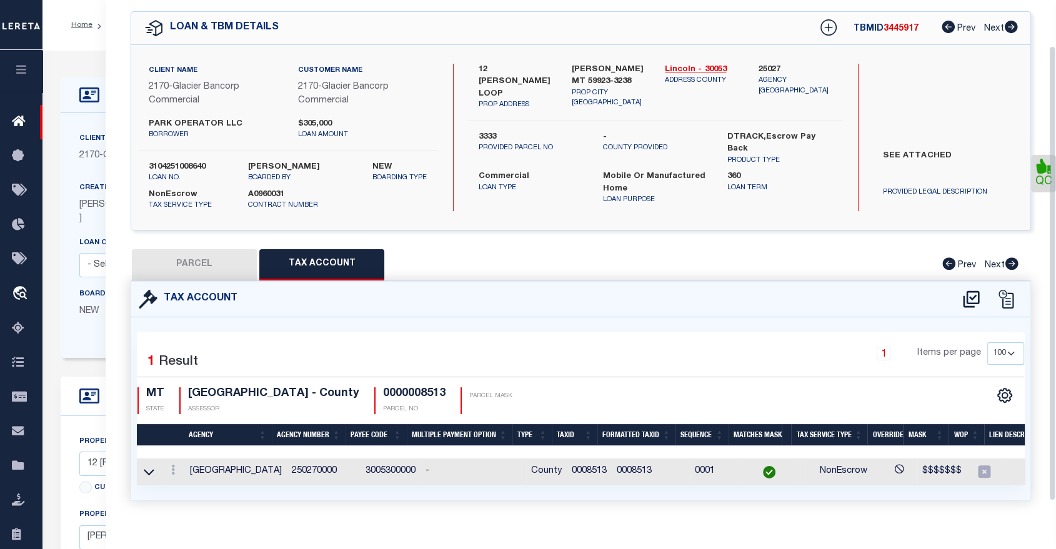
scroll to position [66, 0]
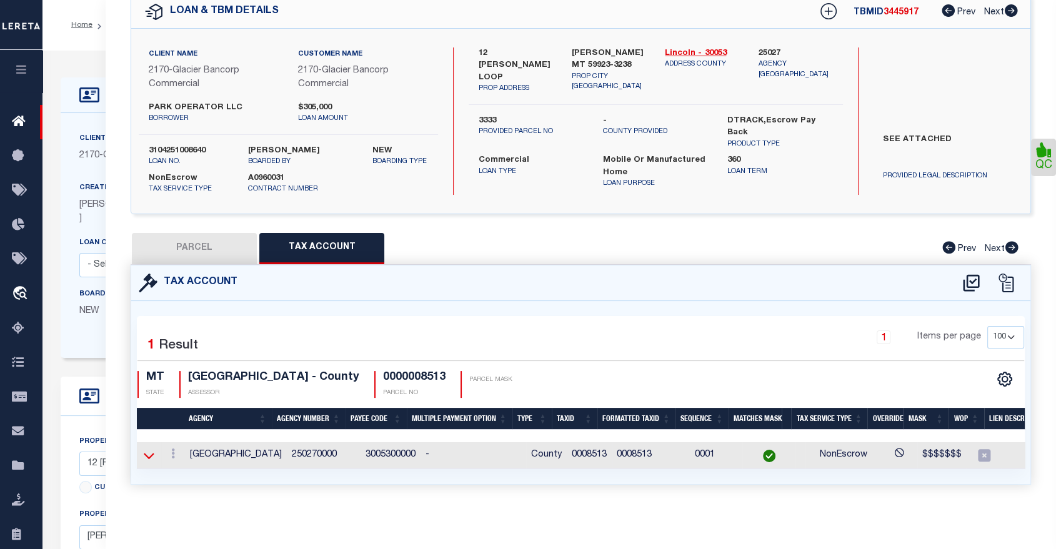
click at [146, 454] on icon at bounding box center [149, 457] width 11 height 6
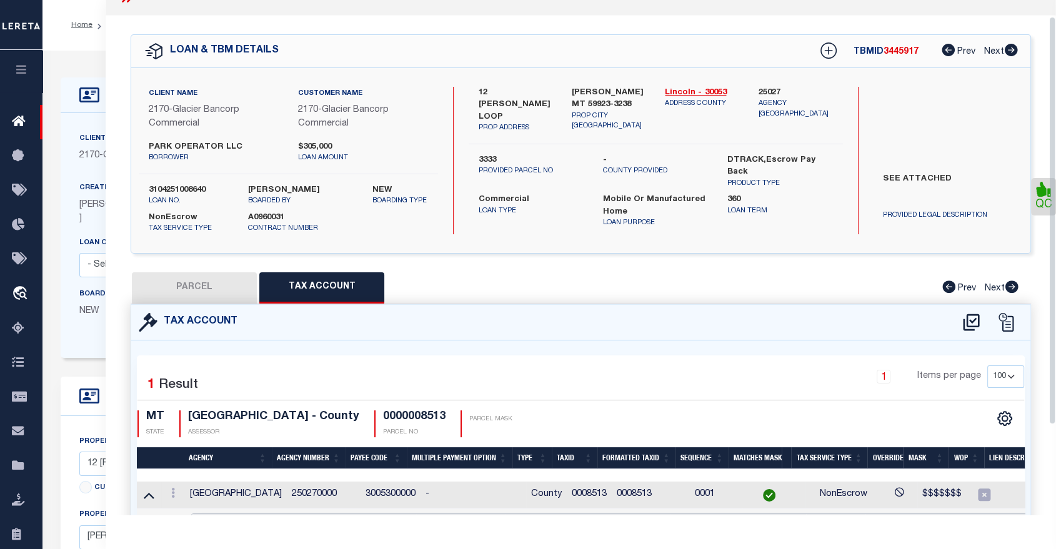
scroll to position [0, 0]
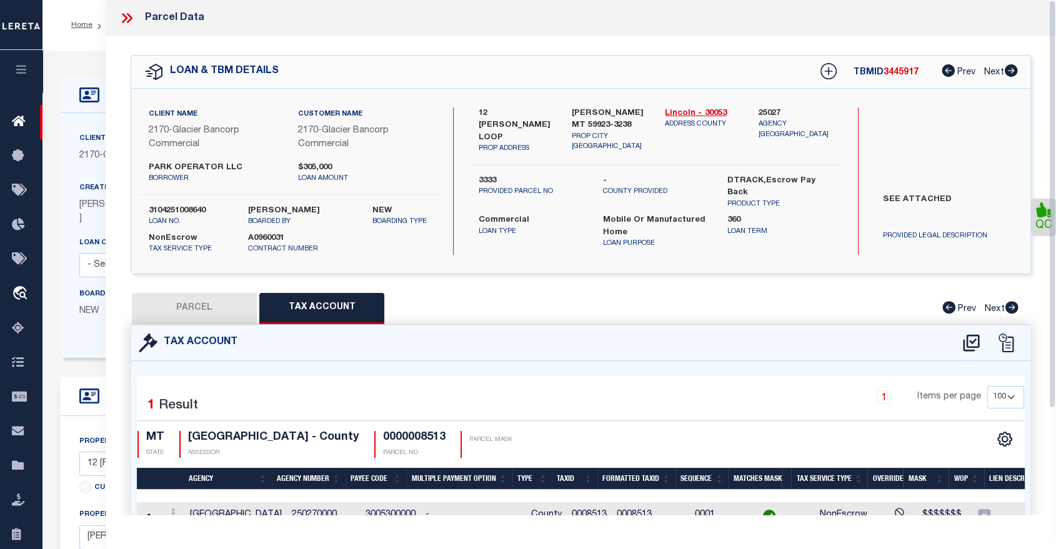
click at [131, 11] on icon at bounding box center [127, 18] width 16 height 16
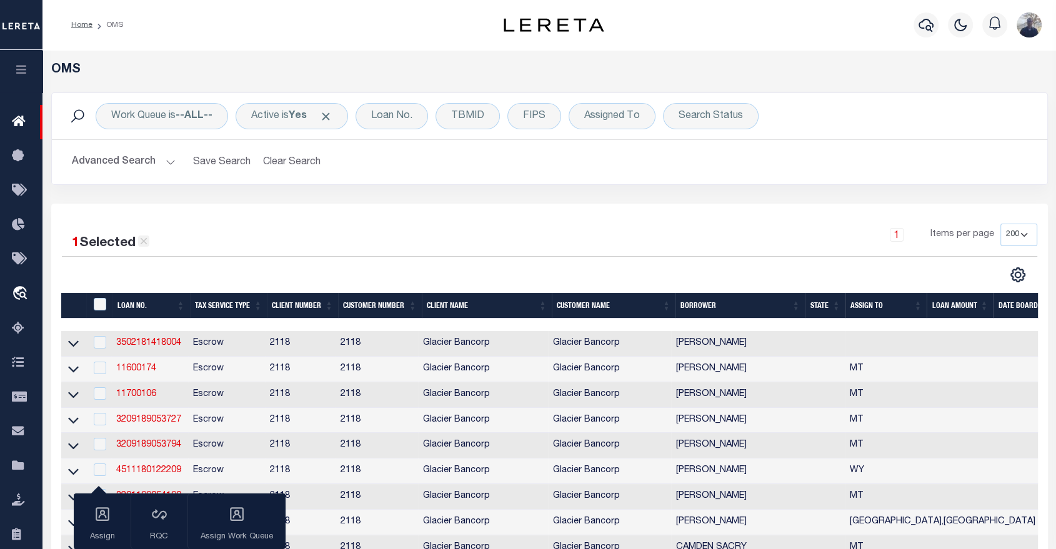
click at [146, 244] on icon at bounding box center [143, 241] width 11 height 11
checkbox input "false"
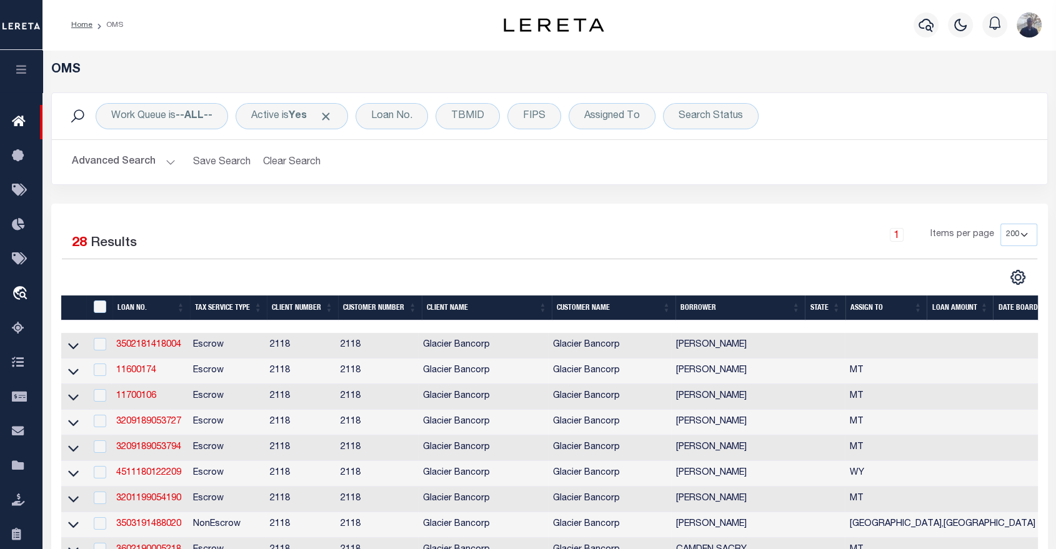
click at [159, 166] on button "Advanced Search" at bounding box center [124, 162] width 104 height 24
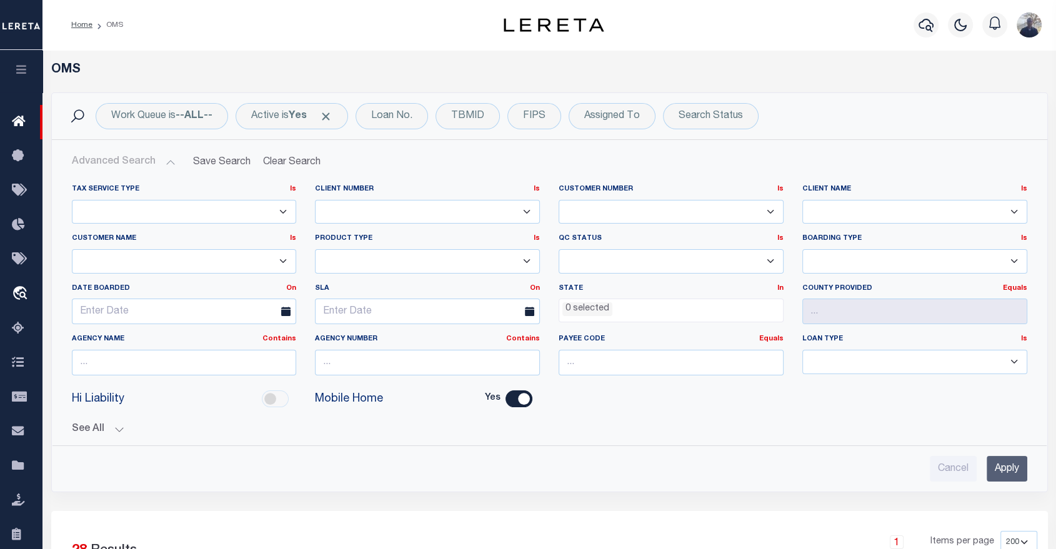
click at [511, 403] on input "Yes" at bounding box center [519, 399] width 27 height 17
checkbox input "false"
click at [280, 210] on select "Escrow NonEscrow" at bounding box center [184, 212] width 225 height 24
click at [26, 71] on icon "button" at bounding box center [21, 69] width 14 height 11
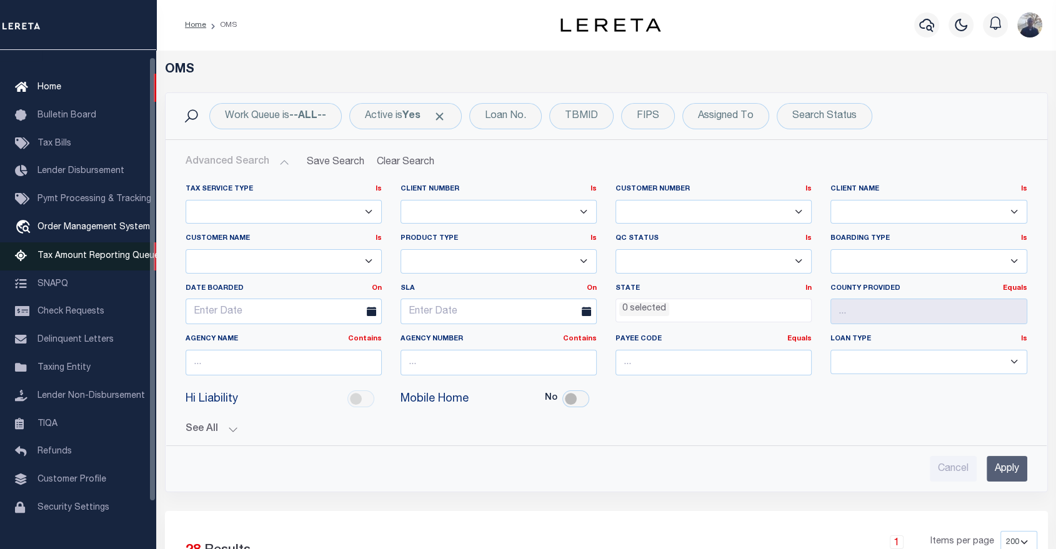
scroll to position [60, 0]
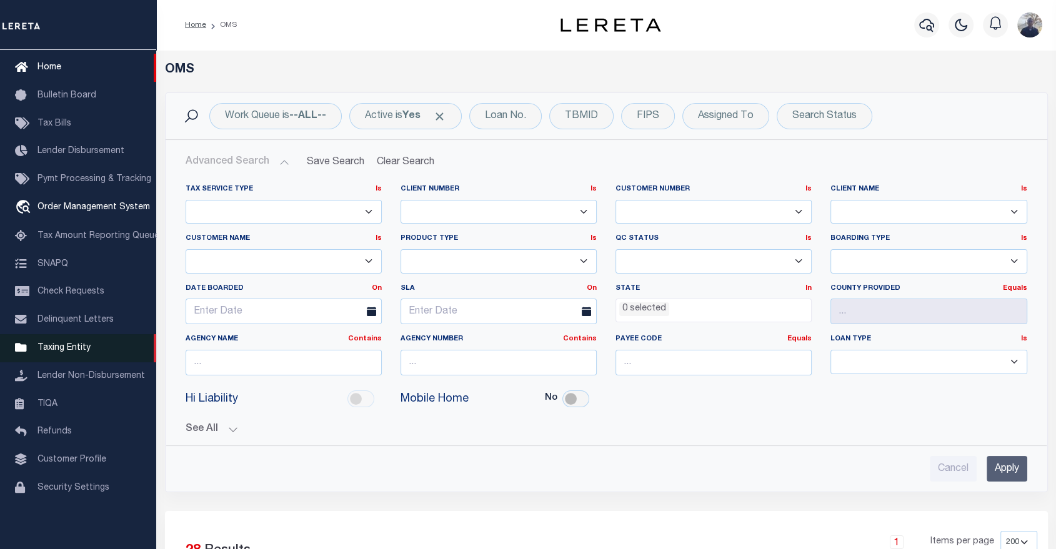
click at [58, 344] on span "Taxing Entity" at bounding box center [64, 348] width 53 height 9
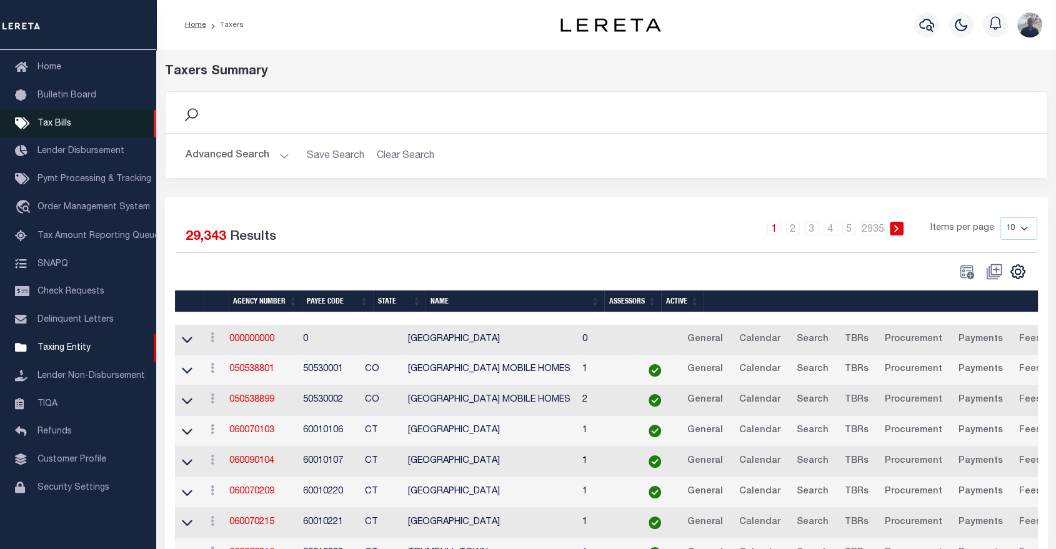
click at [55, 119] on span "Tax Bills" at bounding box center [55, 123] width 34 height 9
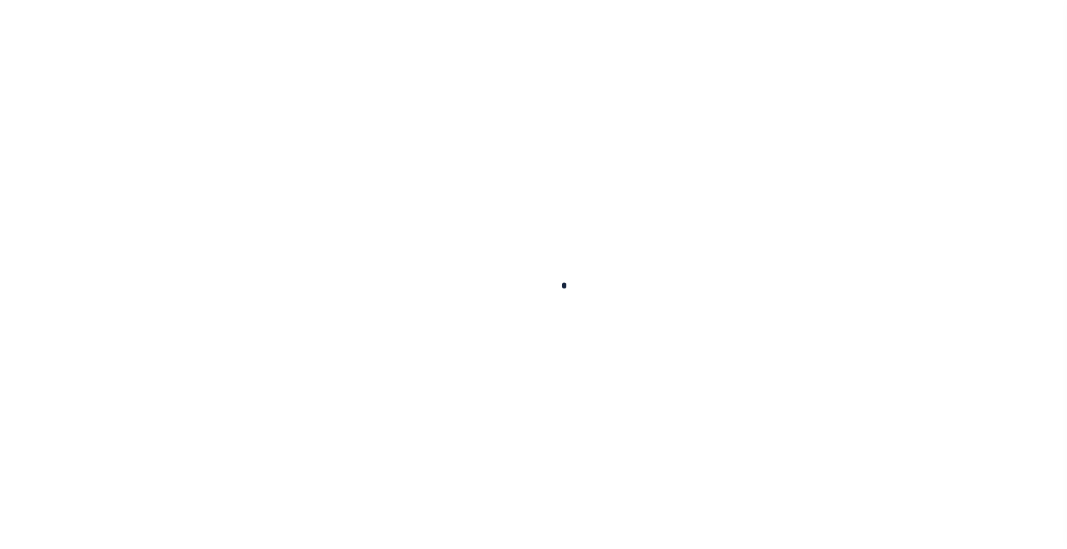
select select
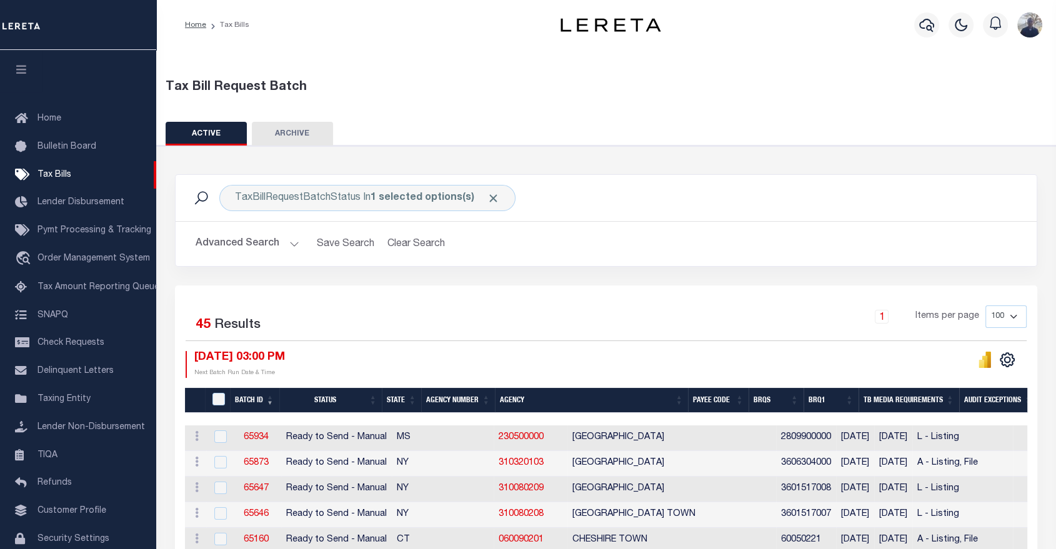
click at [289, 243] on button "Advanced Search" at bounding box center [248, 244] width 104 height 24
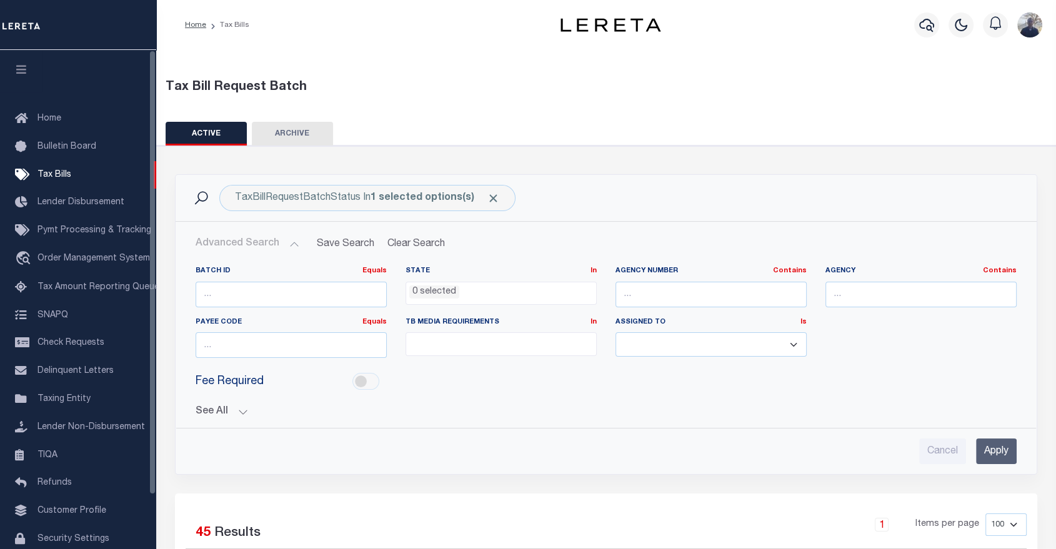
click at [235, 415] on button "See All" at bounding box center [606, 412] width 821 height 12
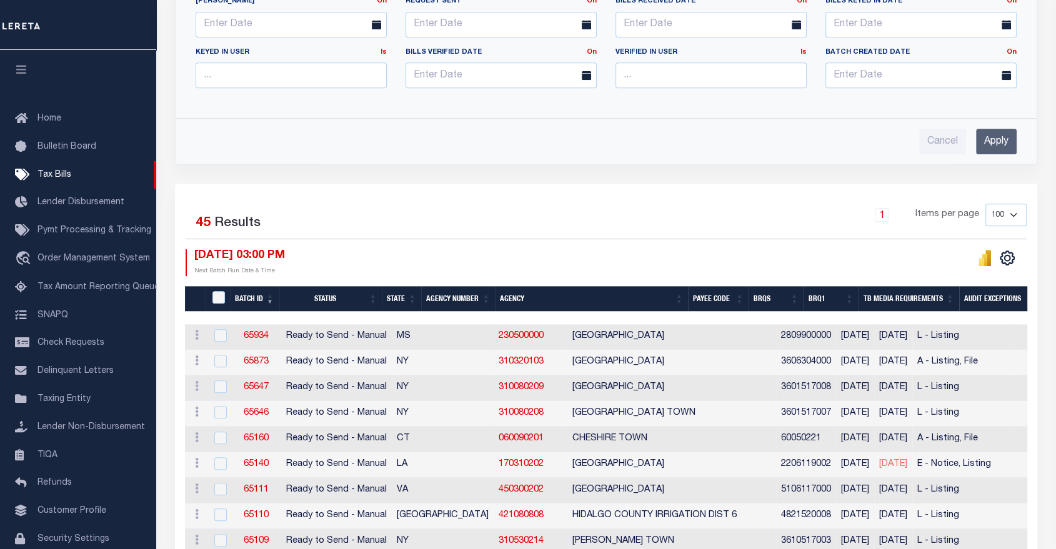
scroll to position [555, 0]
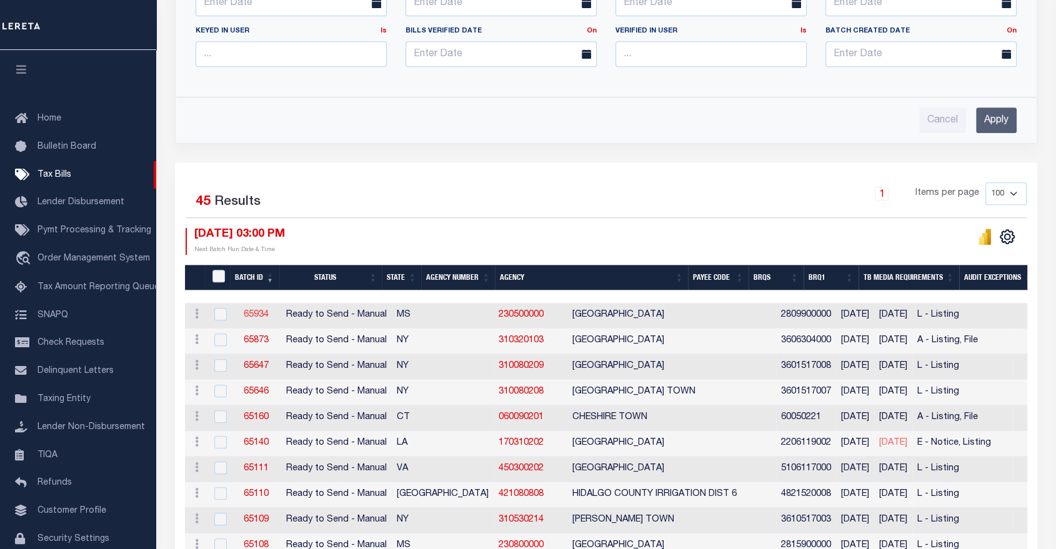
click at [250, 313] on link "65934" at bounding box center [256, 315] width 25 height 9
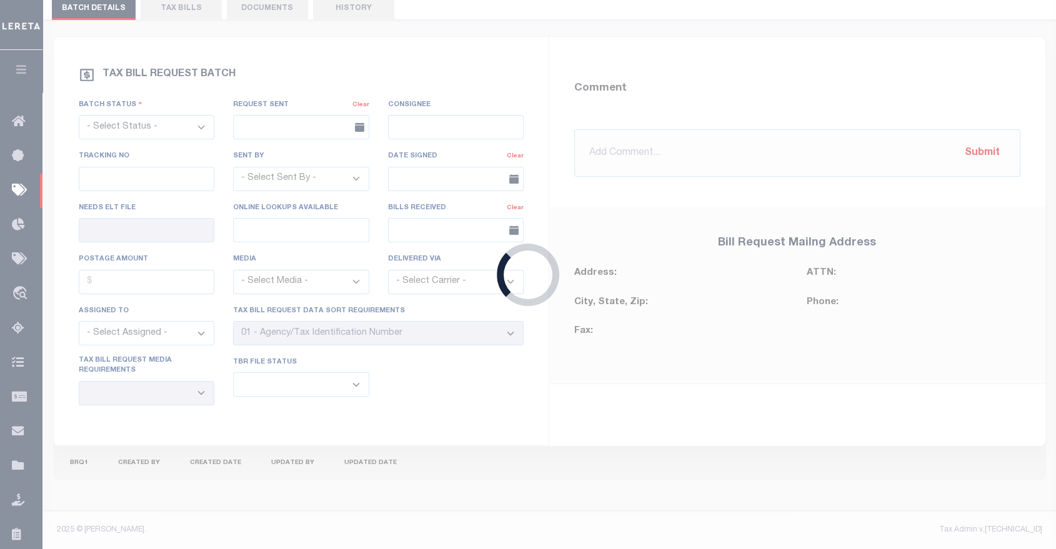
select select "RTS"
type input "No"
select select "20"
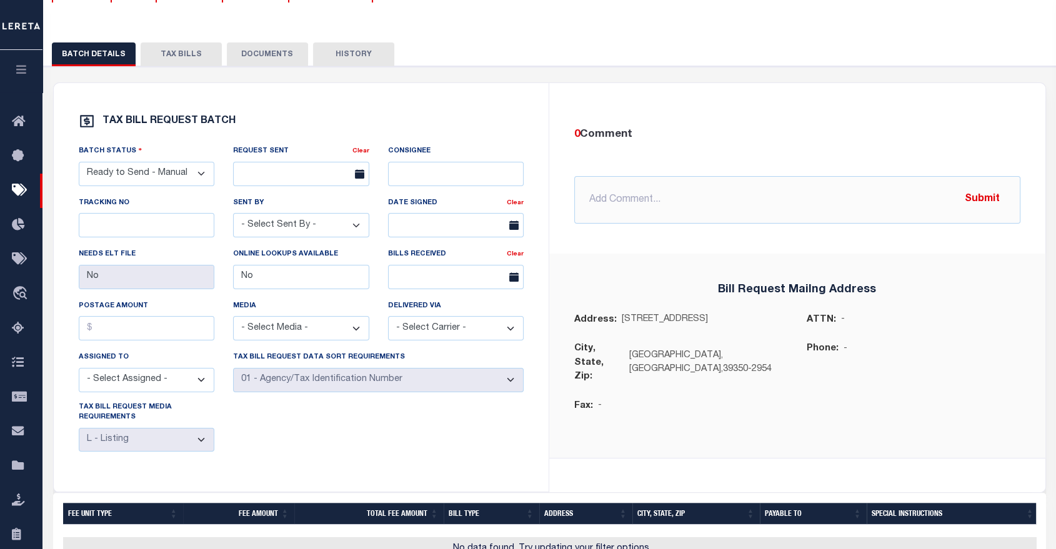
scroll to position [139, 0]
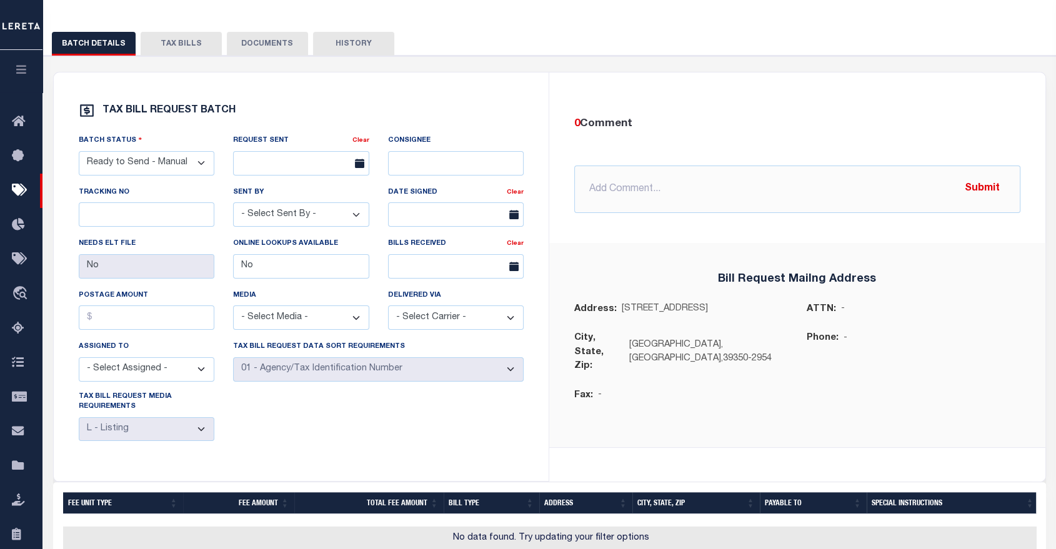
click at [153, 168] on select "- Select Status - Ready to Send - Manual Bill Request Sent Bills Received Manua…" at bounding box center [147, 163] width 136 height 24
click at [351, 321] on select "- Select Media - CD/DVD Fax Other Paper List Programmed Output Spreadsheet" at bounding box center [301, 318] width 136 height 24
click at [193, 376] on select "- Select Assigned - Abdul Muzain Agustin Fernandez Agustin Maturino Alberto Est…" at bounding box center [147, 370] width 136 height 24
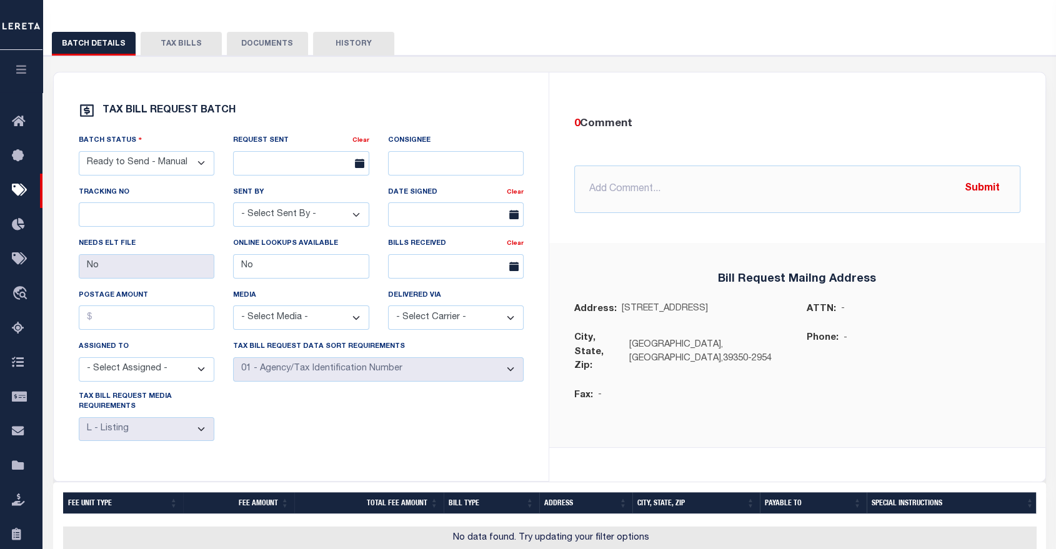
click at [193, 376] on select "- Select Assigned - Abdul Muzain Agustin Fernandez Agustin Maturino Alberto Est…" at bounding box center [147, 370] width 136 height 24
click at [159, 49] on button "TAX BILLS" at bounding box center [181, 44] width 81 height 24
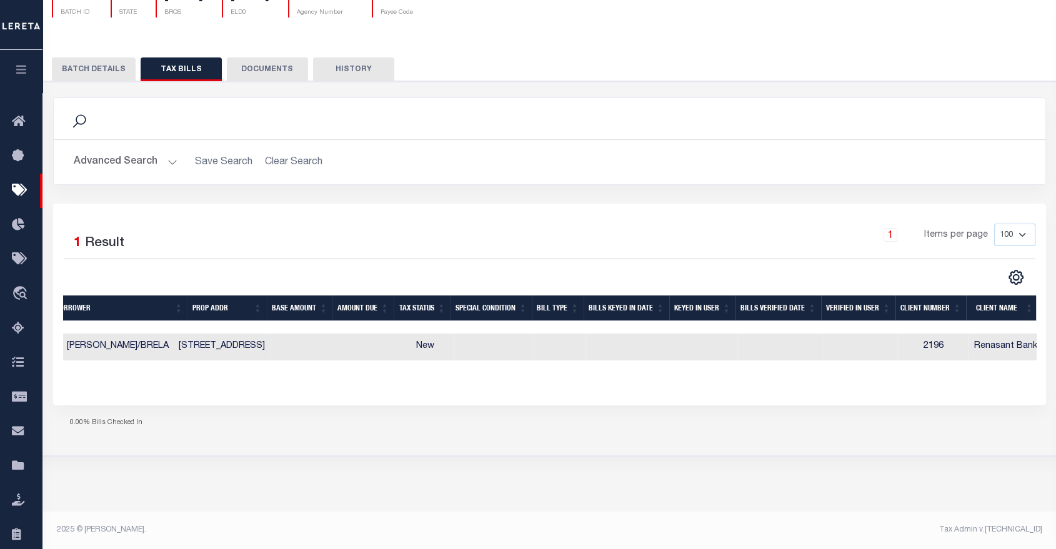
scroll to position [0, 641]
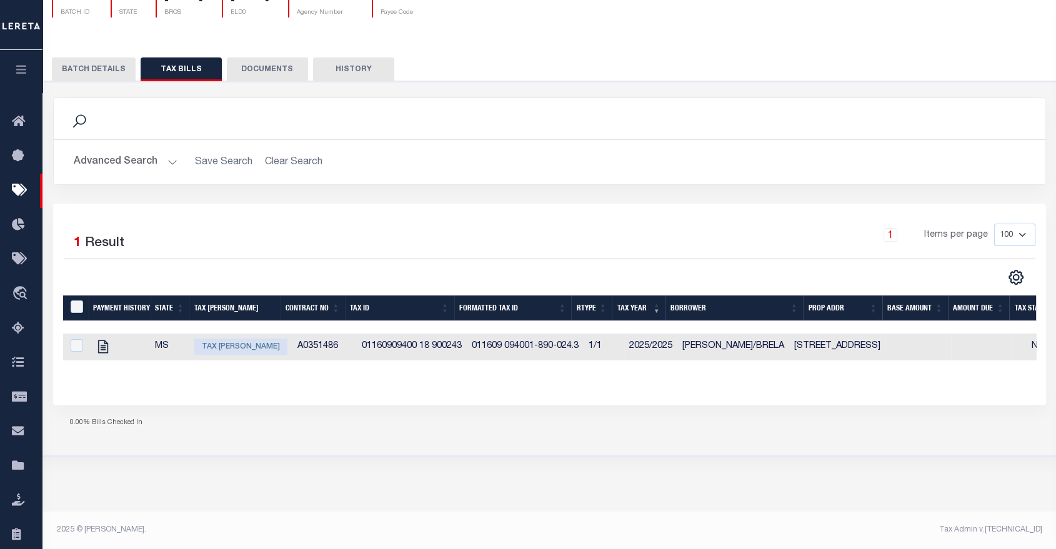
click at [254, 67] on button "DOCUMENTS" at bounding box center [267, 70] width 81 height 24
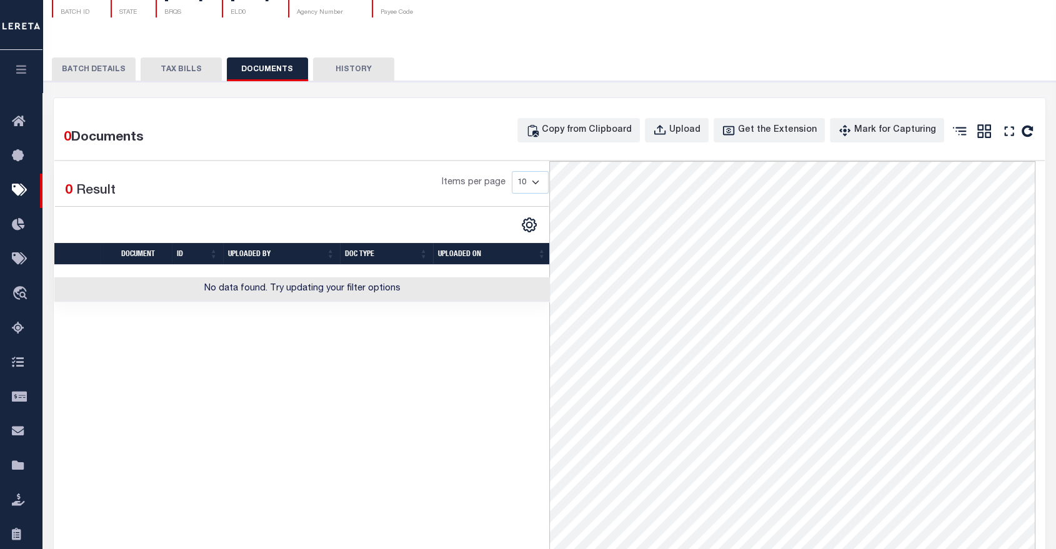
click at [343, 69] on button "HISTORY" at bounding box center [353, 70] width 81 height 24
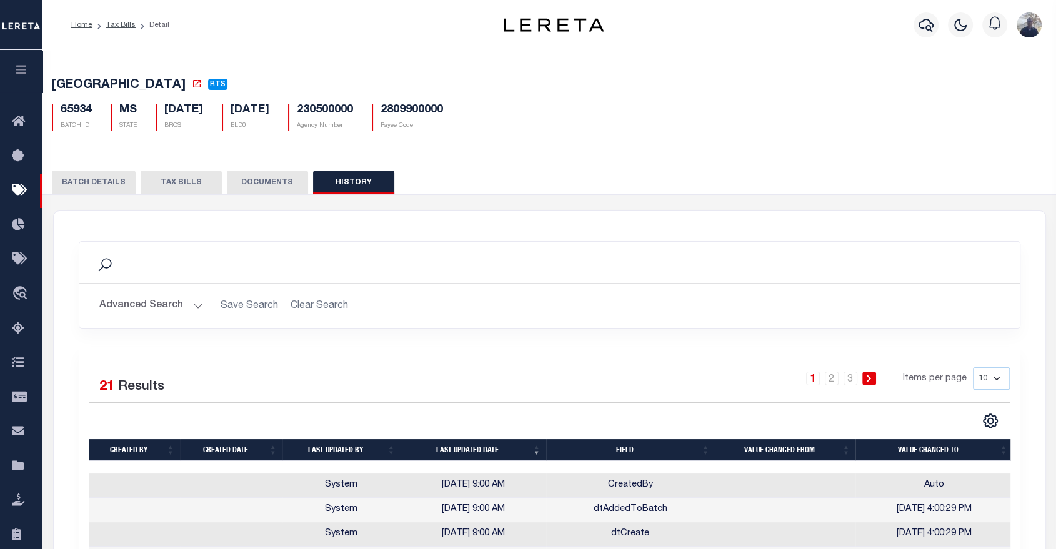
click at [92, 189] on button "BATCH DETAILS" at bounding box center [94, 183] width 84 height 24
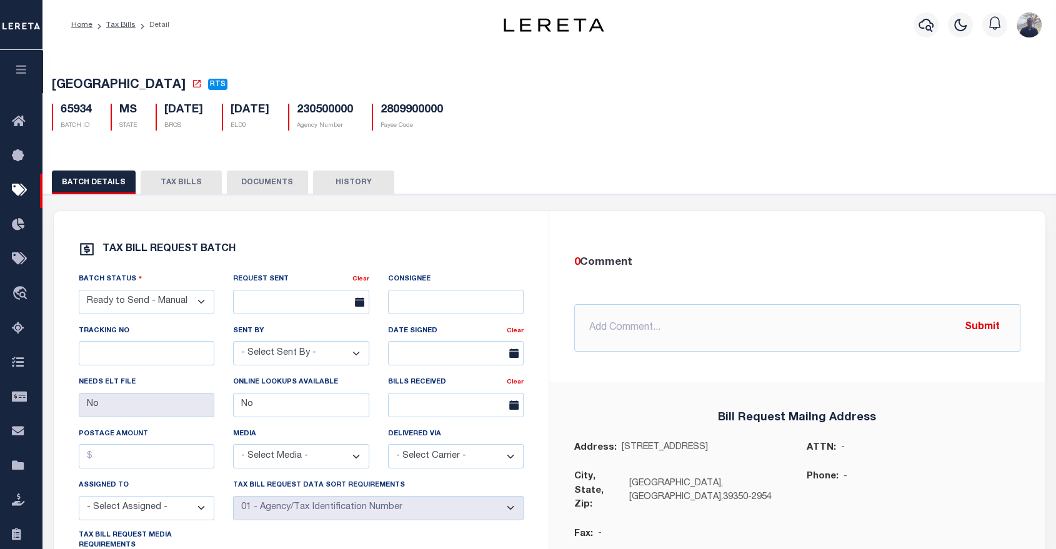
click at [23, 70] on icon "button" at bounding box center [21, 69] width 14 height 11
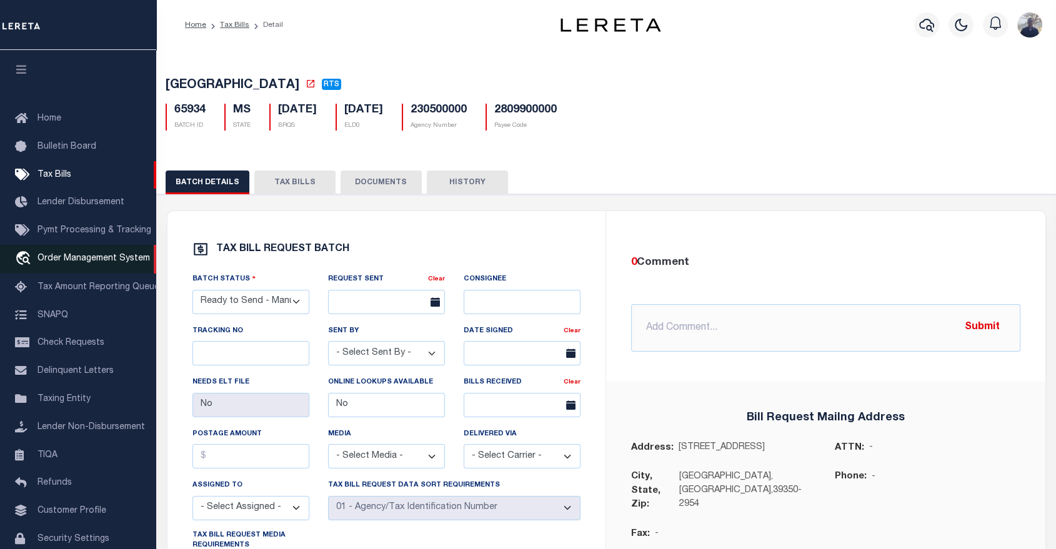
click at [66, 263] on span "Order Management System" at bounding box center [94, 258] width 113 height 9
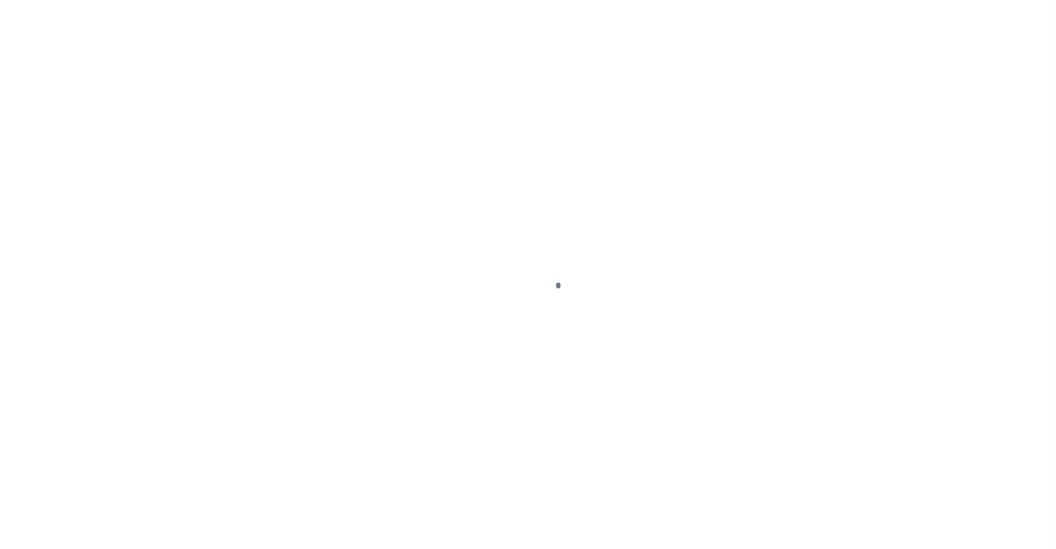
scroll to position [60, 0]
select select "200"
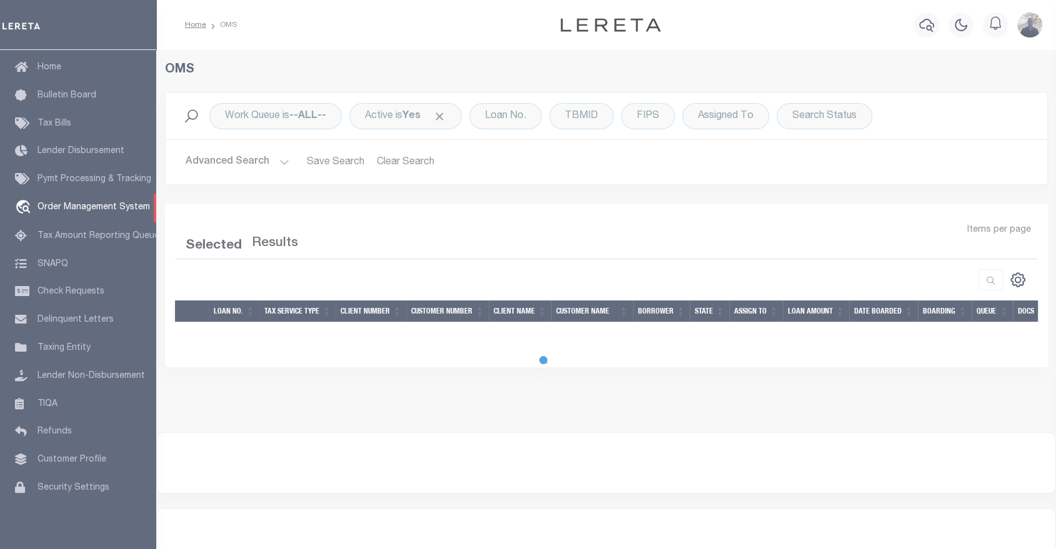
select select "200"
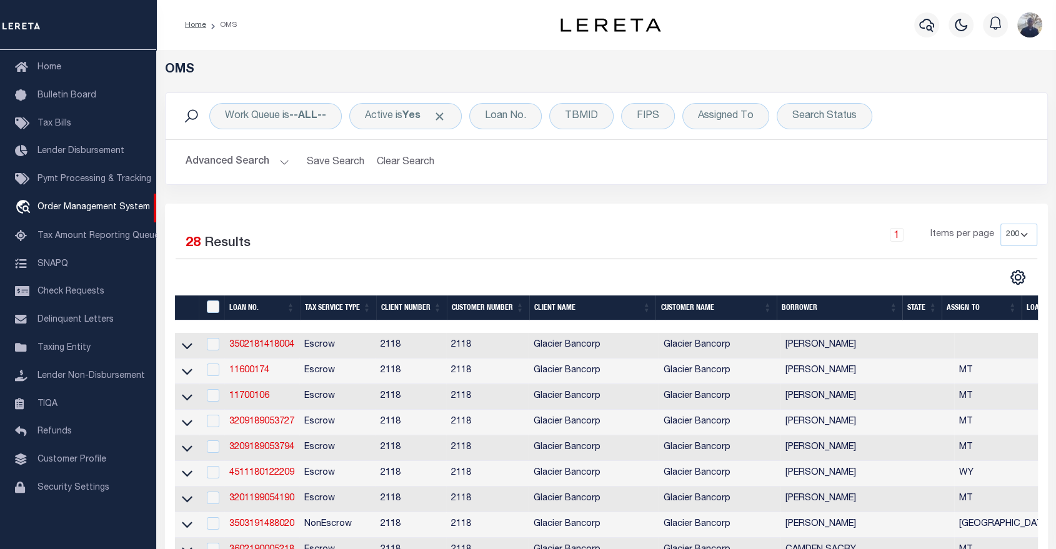
click at [273, 168] on button "Advanced Search" at bounding box center [238, 162] width 104 height 24
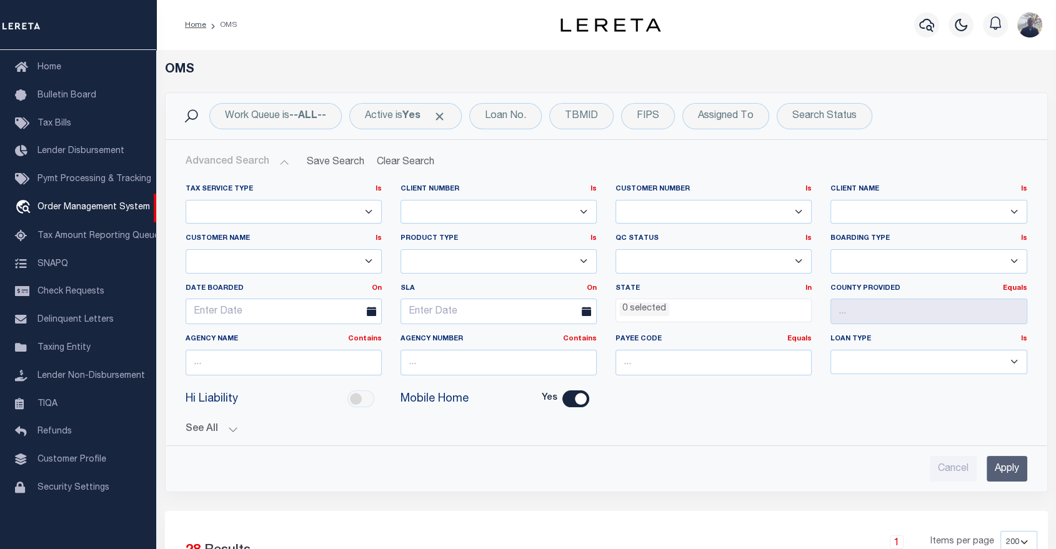
click at [273, 168] on button "Advanced Search" at bounding box center [238, 162] width 104 height 24
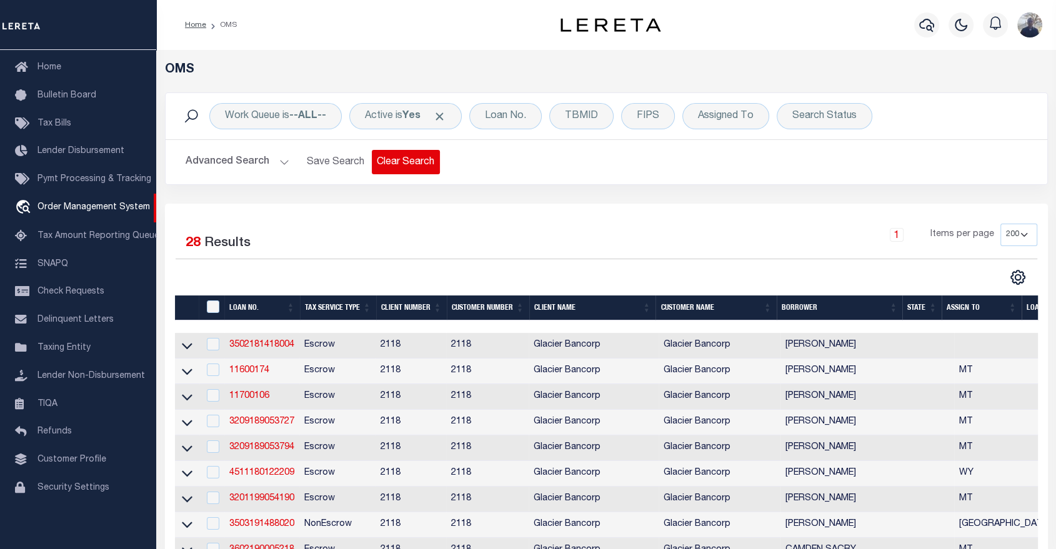
click at [394, 164] on button "Clear Search" at bounding box center [406, 162] width 68 height 24
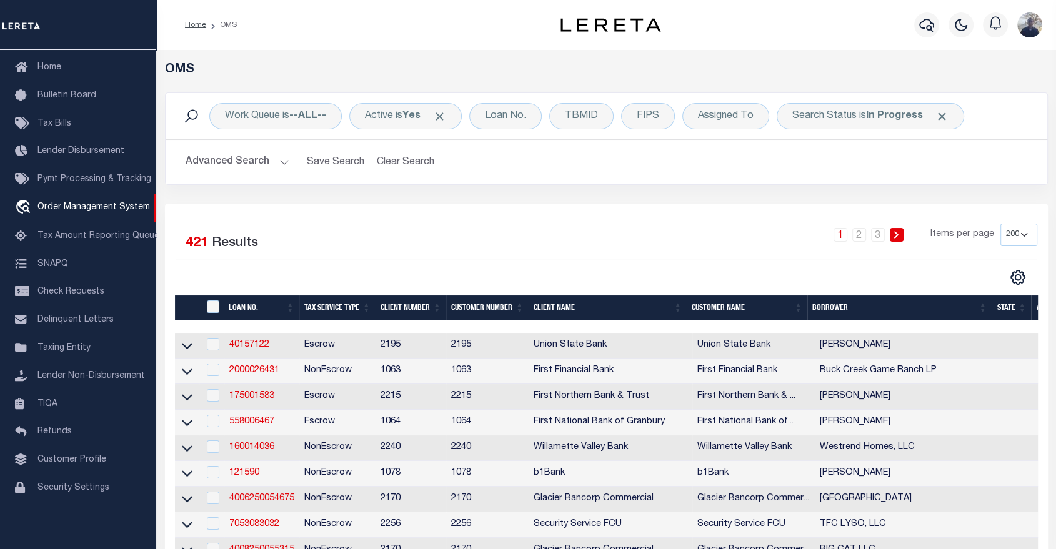
click at [248, 159] on button "Advanced Search" at bounding box center [238, 162] width 104 height 24
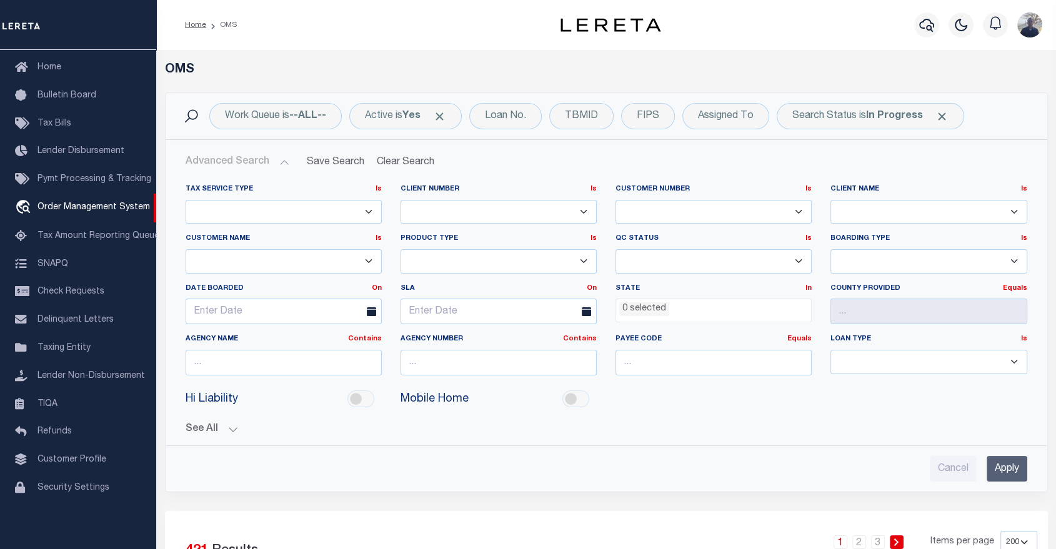
click at [248, 159] on button "Advanced Search" at bounding box center [238, 162] width 104 height 24
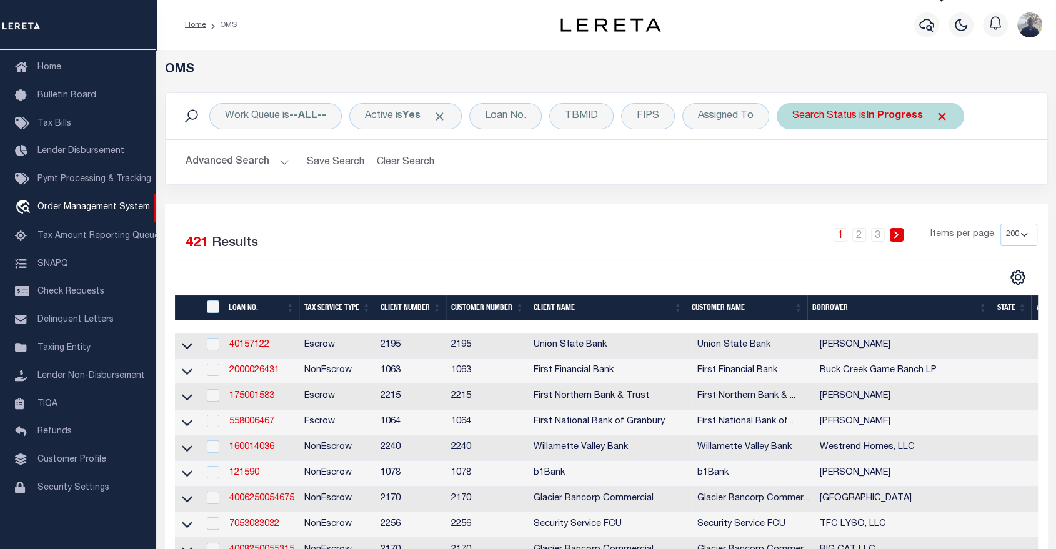
click at [943, 118] on span "Click to Remove" at bounding box center [942, 116] width 13 height 13
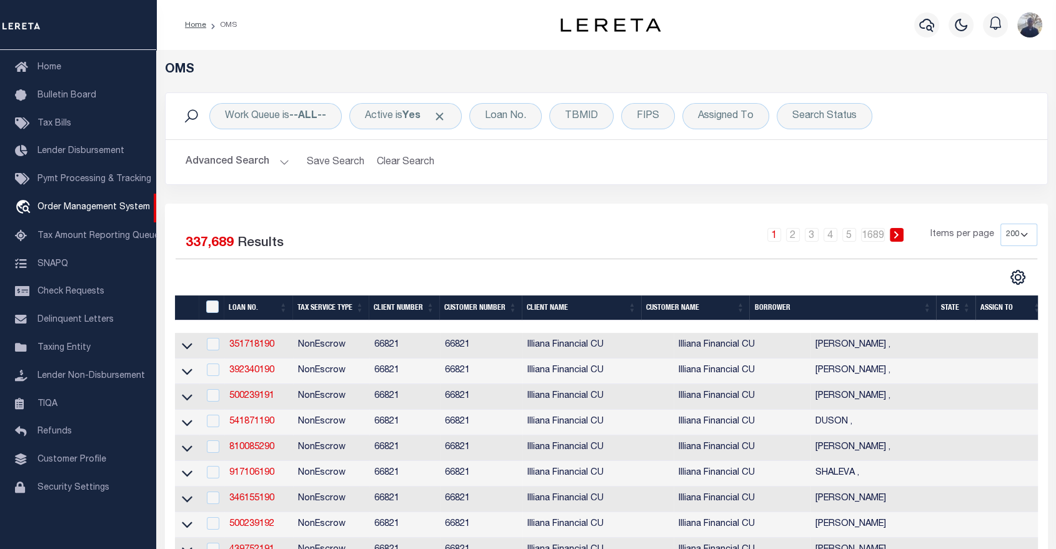
click at [228, 167] on button "Advanced Search" at bounding box center [238, 162] width 104 height 24
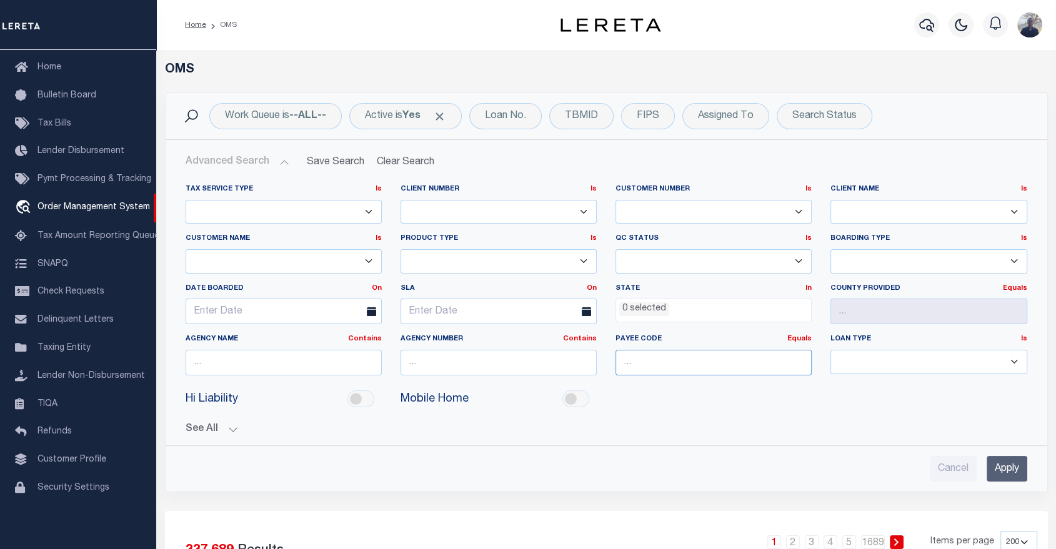
click at [651, 364] on input "number" at bounding box center [714, 363] width 196 height 26
paste input "4715700000"
type input "4715700000"
click at [993, 468] on input "Apply" at bounding box center [1007, 469] width 41 height 26
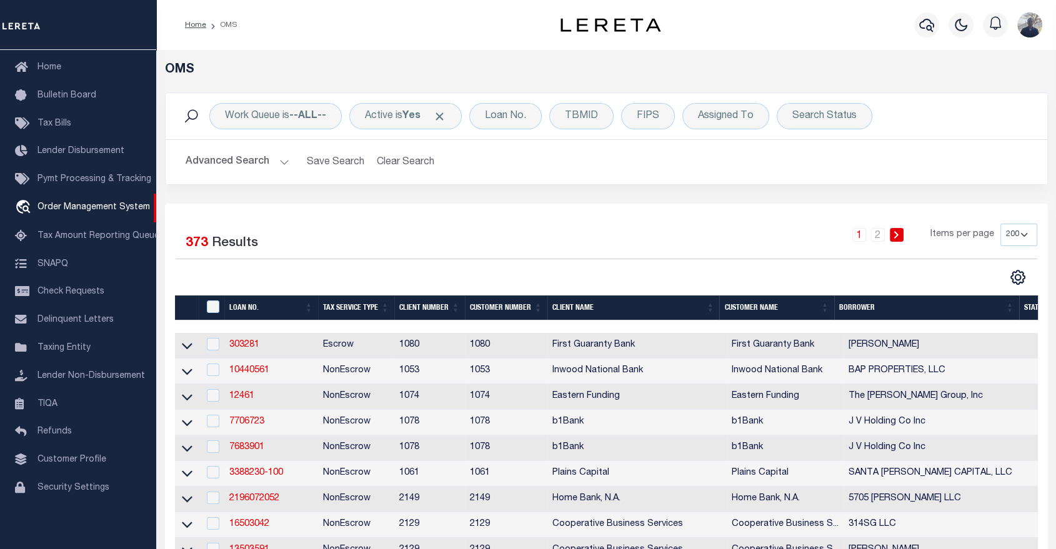
click at [259, 165] on button "Advanced Search" at bounding box center [238, 162] width 104 height 24
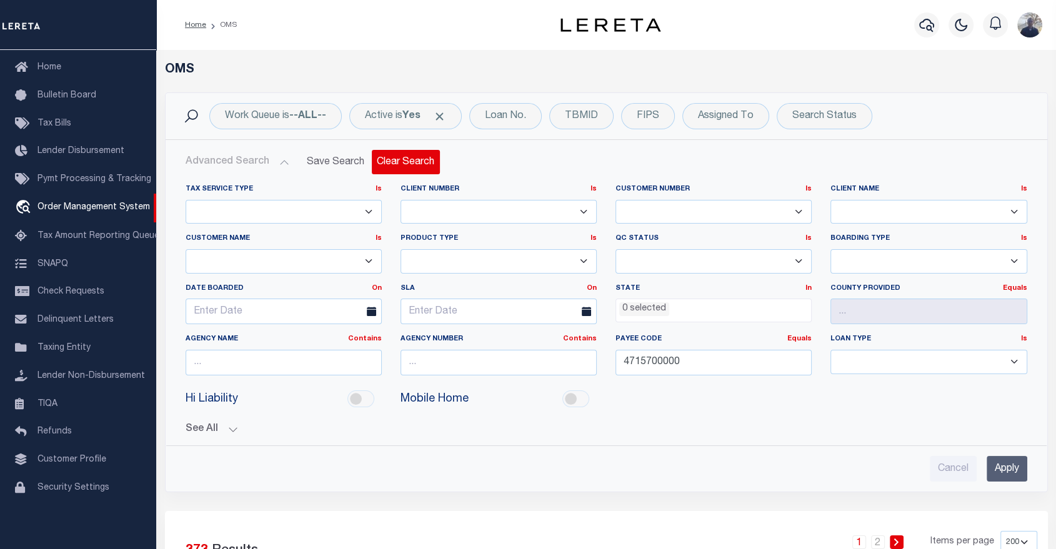
click at [389, 161] on button "Clear Search" at bounding box center [406, 162] width 68 height 24
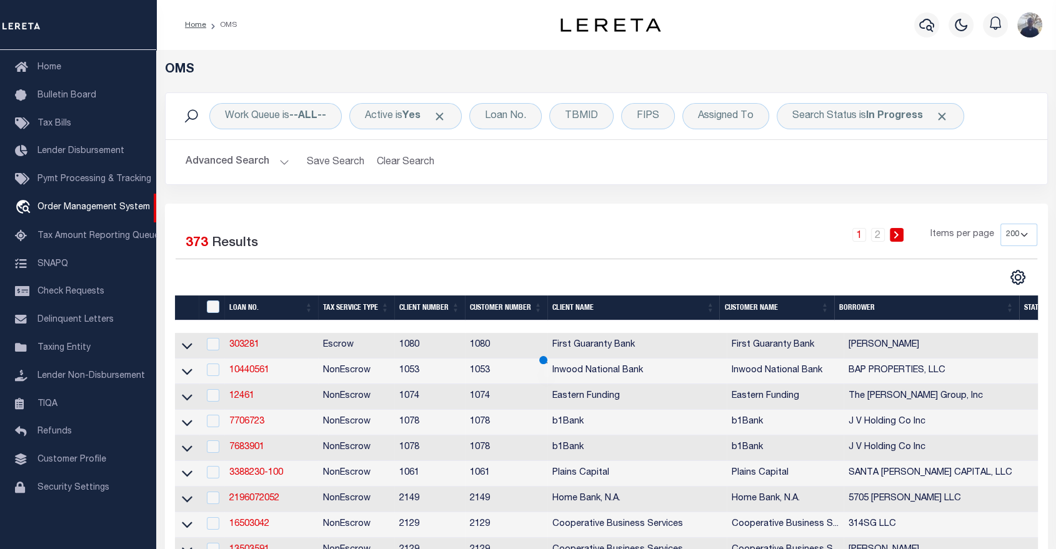
click at [244, 161] on button "Advanced Search" at bounding box center [238, 162] width 104 height 24
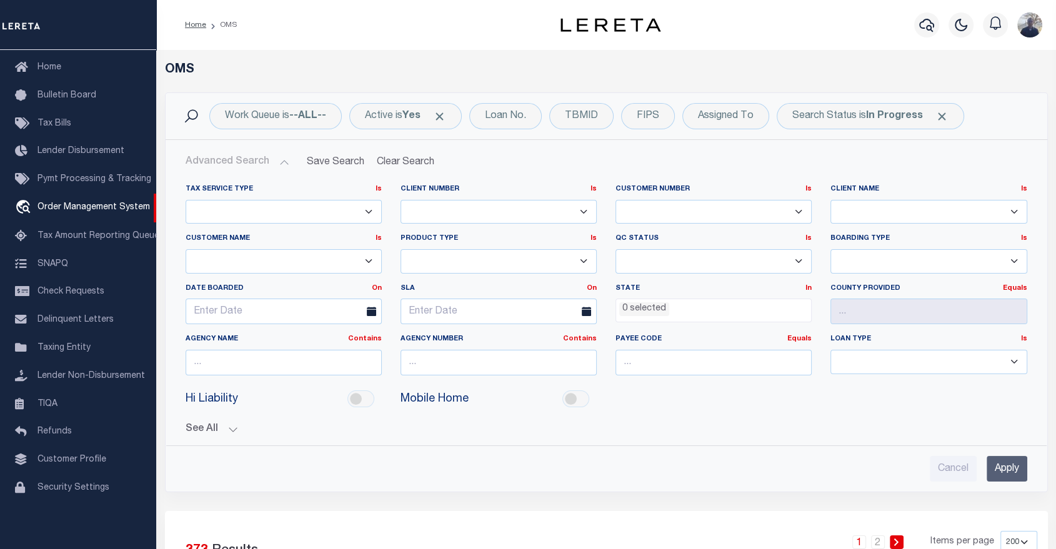
click at [244, 161] on button "Advanced Search" at bounding box center [238, 162] width 104 height 24
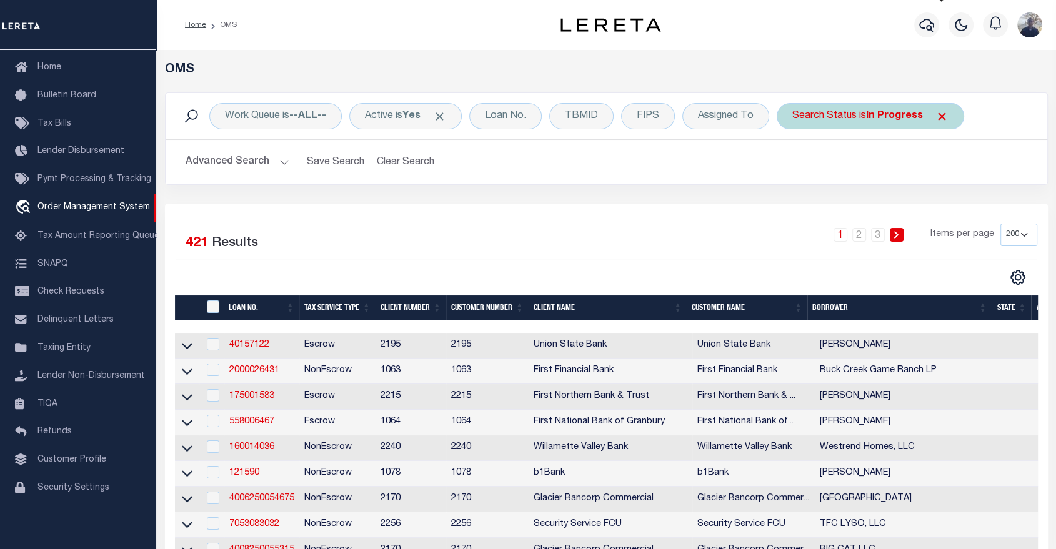
click at [940, 115] on span "Click to Remove" at bounding box center [942, 116] width 13 height 13
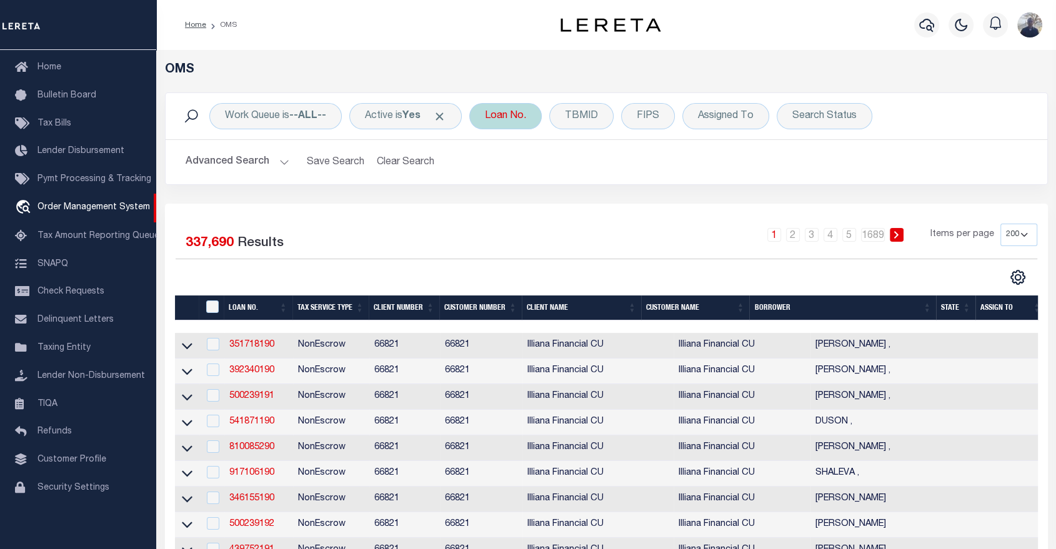
click at [519, 119] on div "Loan No." at bounding box center [505, 116] width 73 height 26
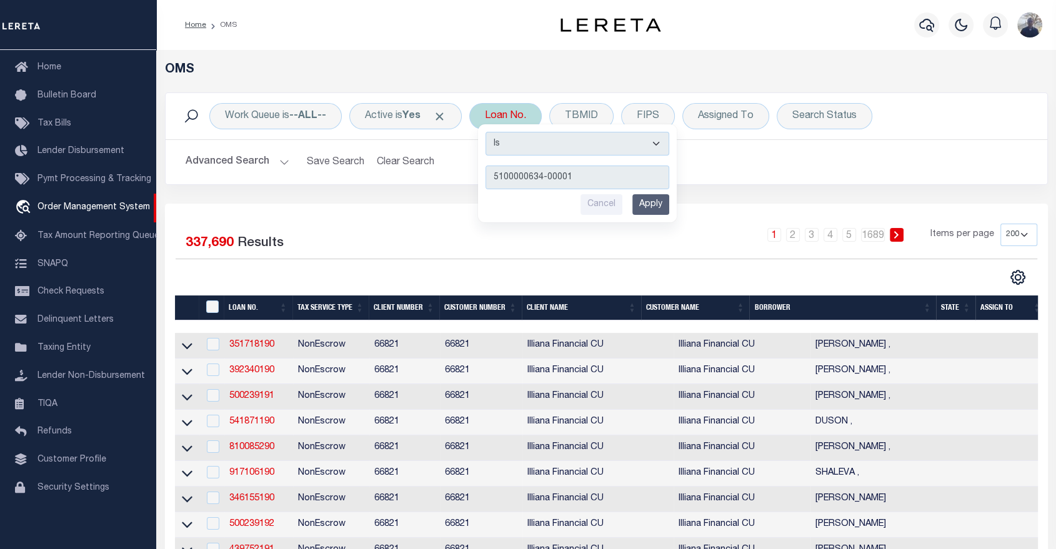
type input "5100000634-00001"
click at [659, 206] on input "Apply" at bounding box center [651, 204] width 37 height 21
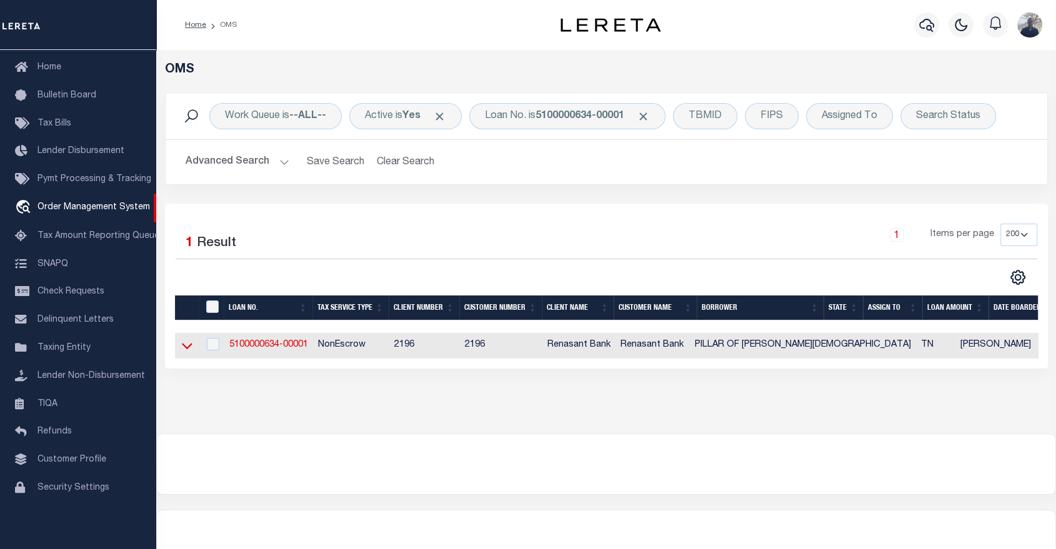
click at [182, 348] on icon at bounding box center [187, 345] width 11 height 13
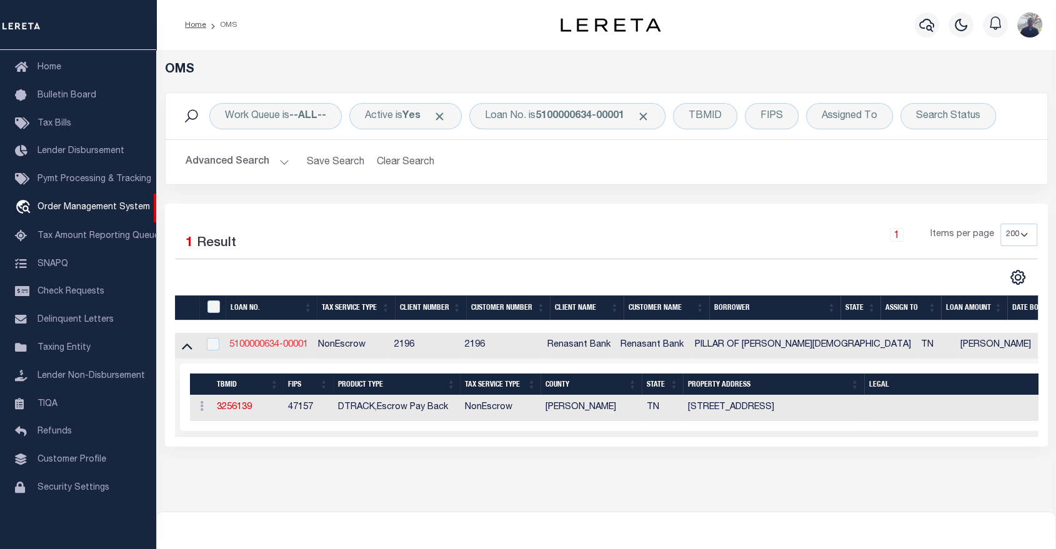
click at [286, 349] on link "5100000634-00001" at bounding box center [268, 345] width 79 height 9
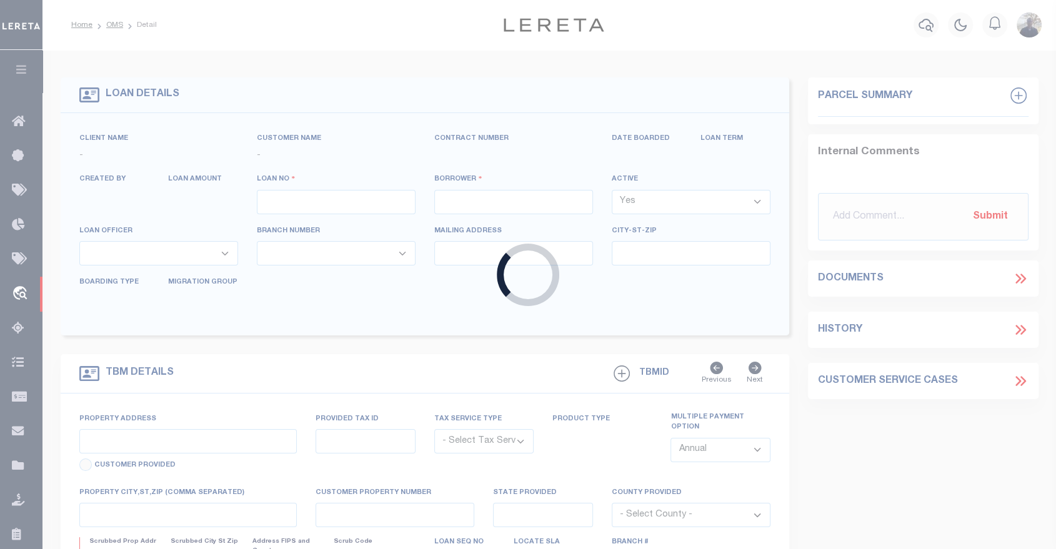
type input "5100000634-00001"
type input "PILLAR OF [PERSON_NAME][DEMOGRAPHIC_DATA]"
select select
select select "NonEscrow"
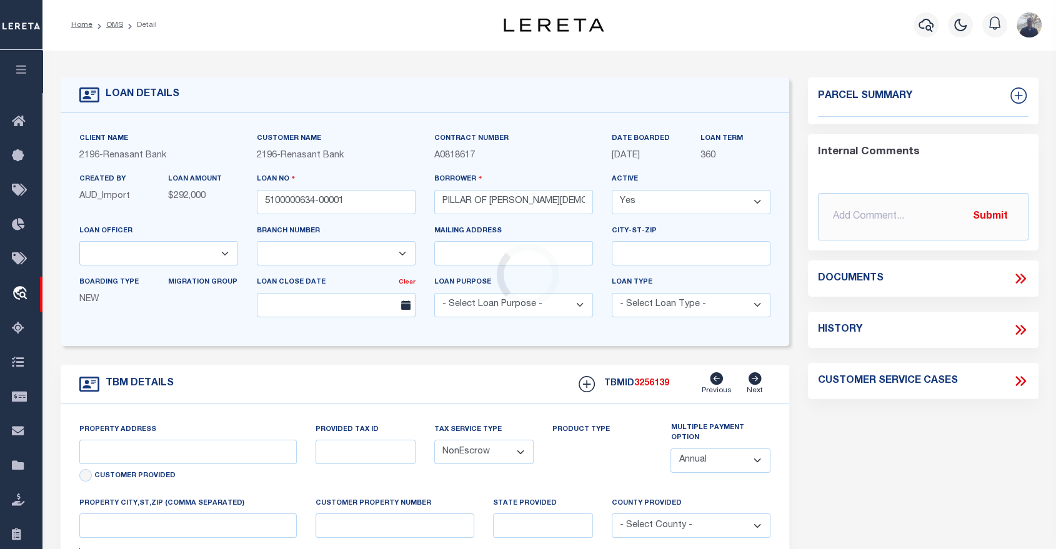
type input "[STREET_ADDRESS]"
select select
type input "MEMPHIS [GEOGRAPHIC_DATA] 38128-2215"
type input "TN"
select select
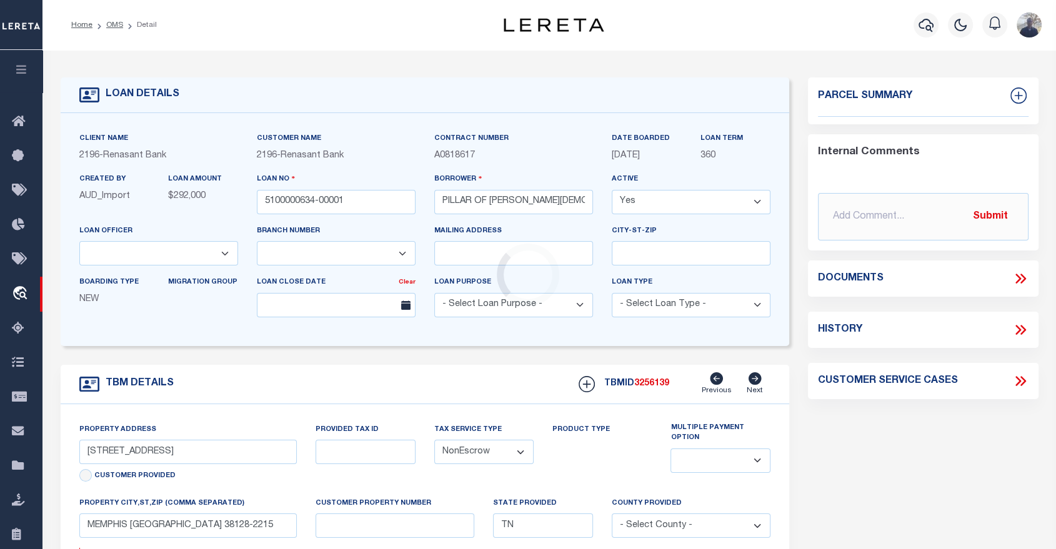
select select "5097"
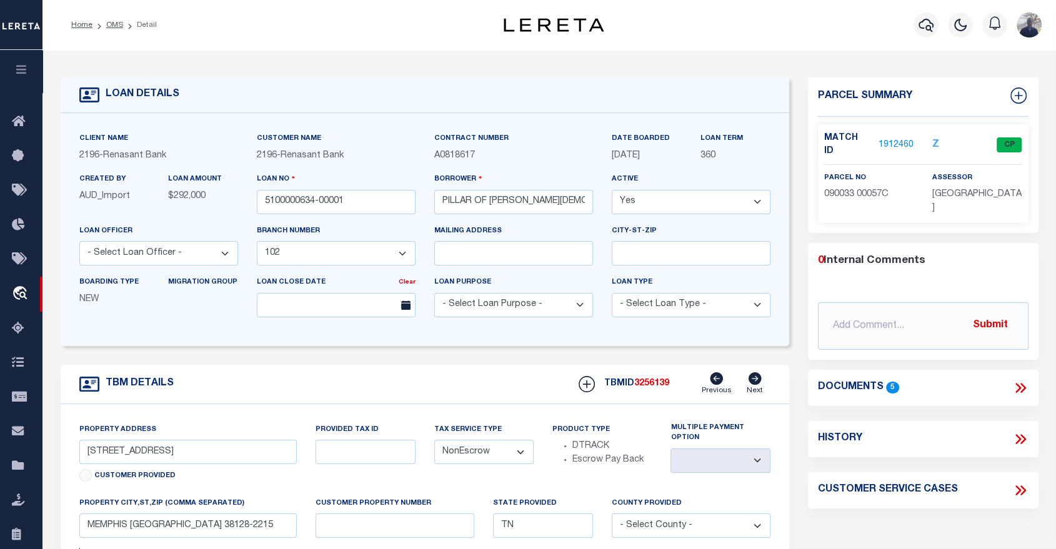
click at [890, 144] on link "1912460" at bounding box center [896, 145] width 35 height 13
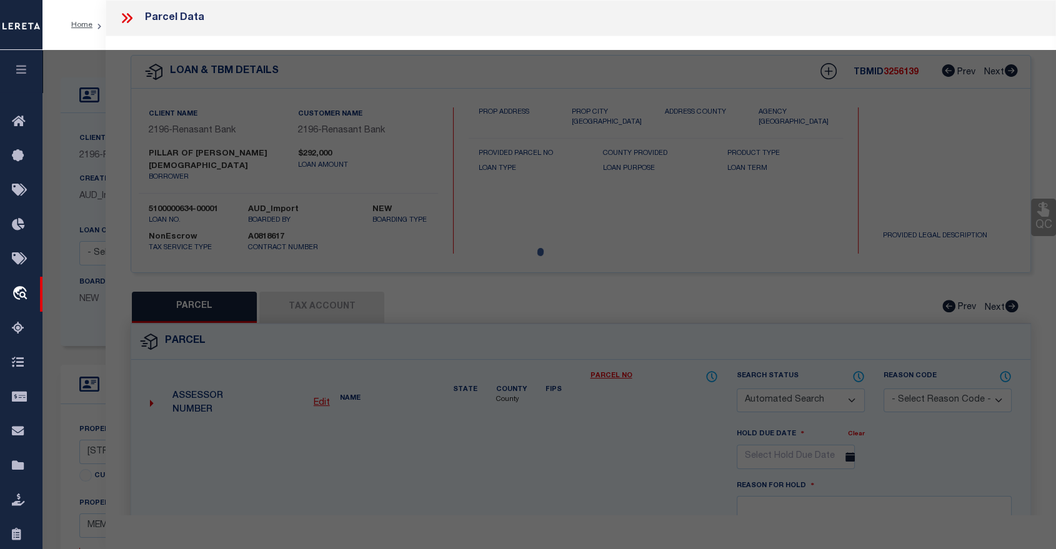
checkbox input "false"
select select "CP"
type input "PILLAR OF FAITH [DEMOGRAPHIC_DATA] (TR)"
select select
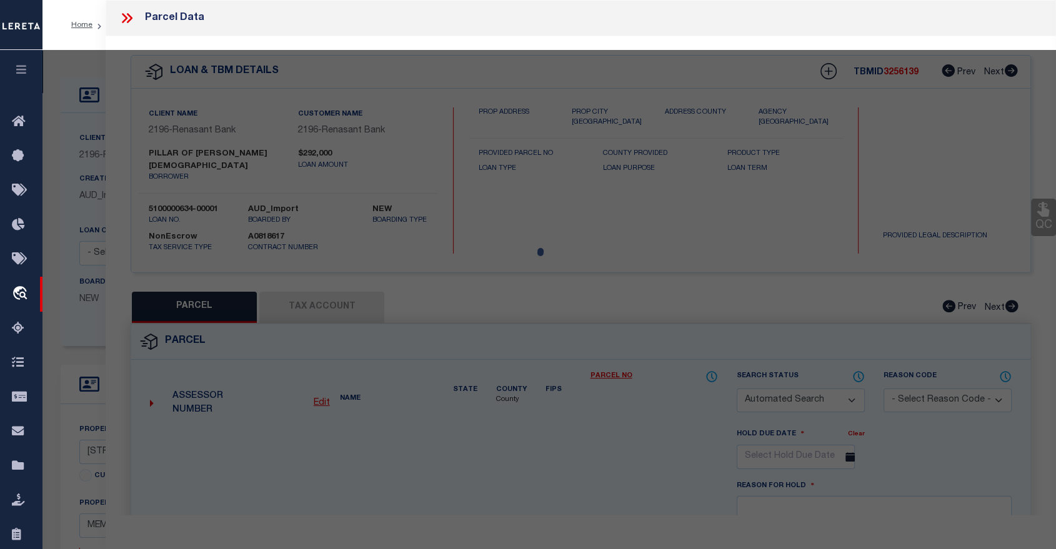
type input "[STREET_ADDRESS]"
checkbox input "false"
type input "MEMPHIS [GEOGRAPHIC_DATA] 38128-2215"
type textarea "Land Square Footage : 231216 Acres : 5.308 Lot Dimensions : 435X255 IRR Subdivi…"
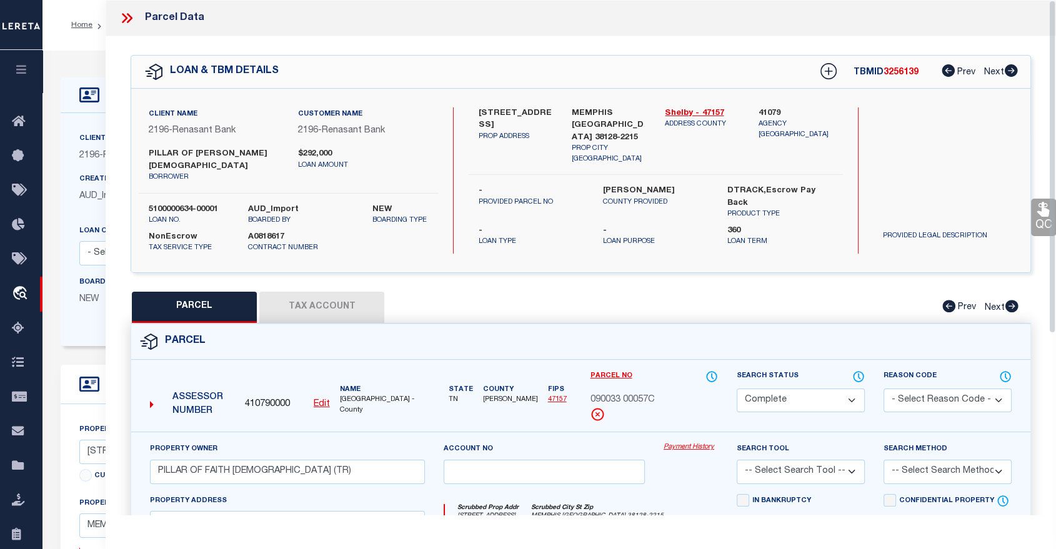
click at [1044, 219] on link "QC" at bounding box center [1043, 218] width 25 height 38
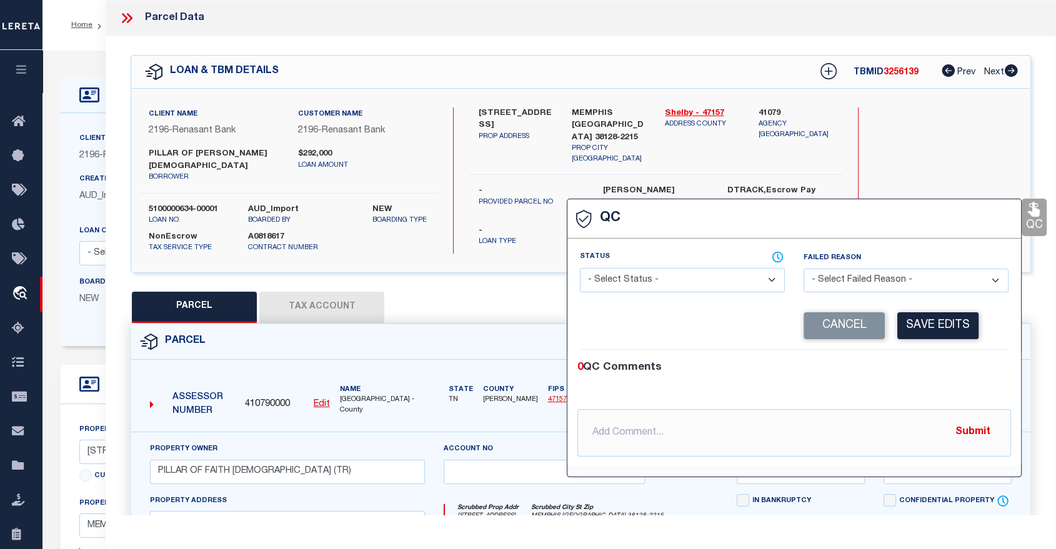
click at [770, 278] on select "- Select Status - Ready to QC Correct Incorrect" at bounding box center [682, 280] width 205 height 24
click at [855, 323] on button "Cancel" at bounding box center [844, 326] width 81 height 27
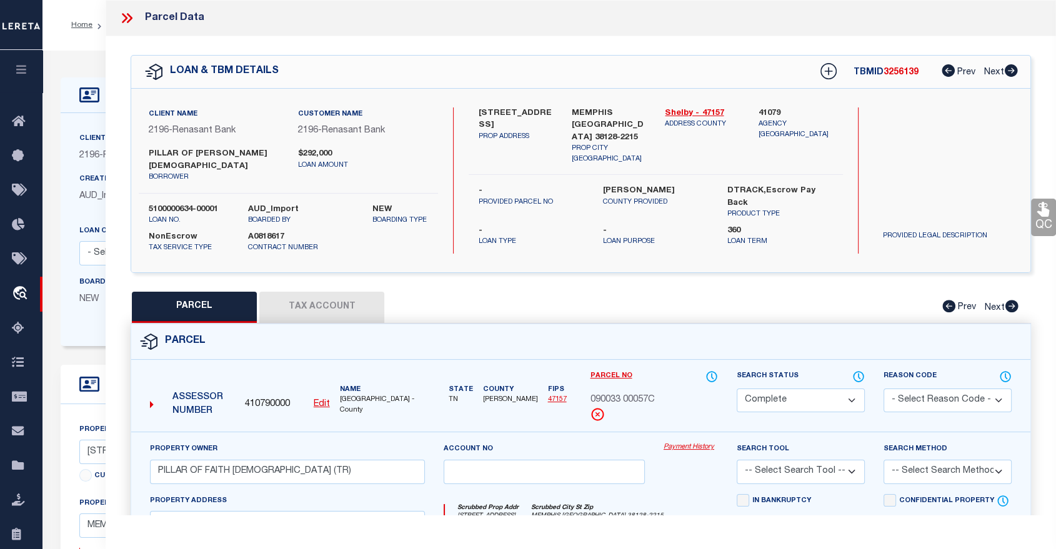
click at [322, 298] on button "Tax Account" at bounding box center [321, 307] width 125 height 31
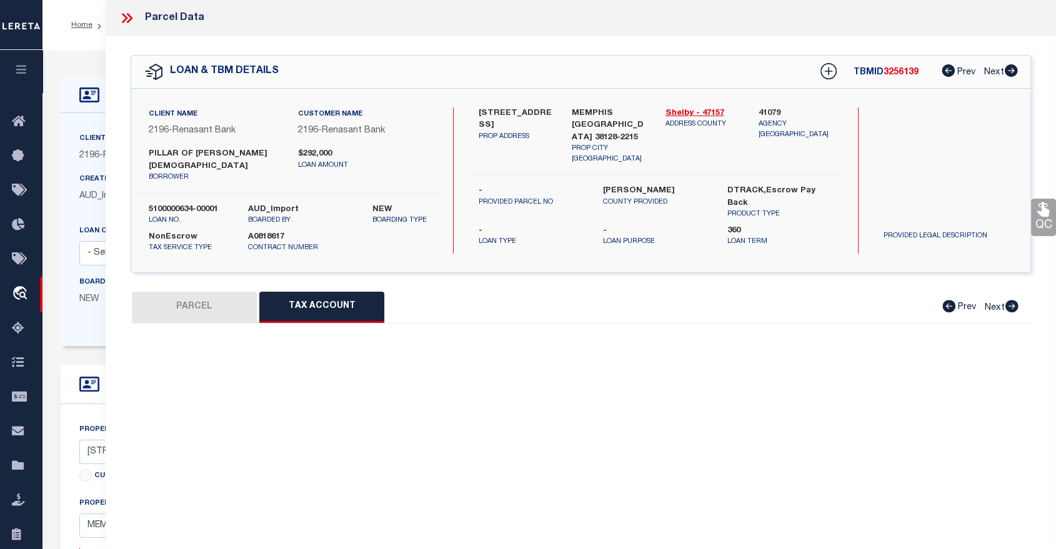
select select "100"
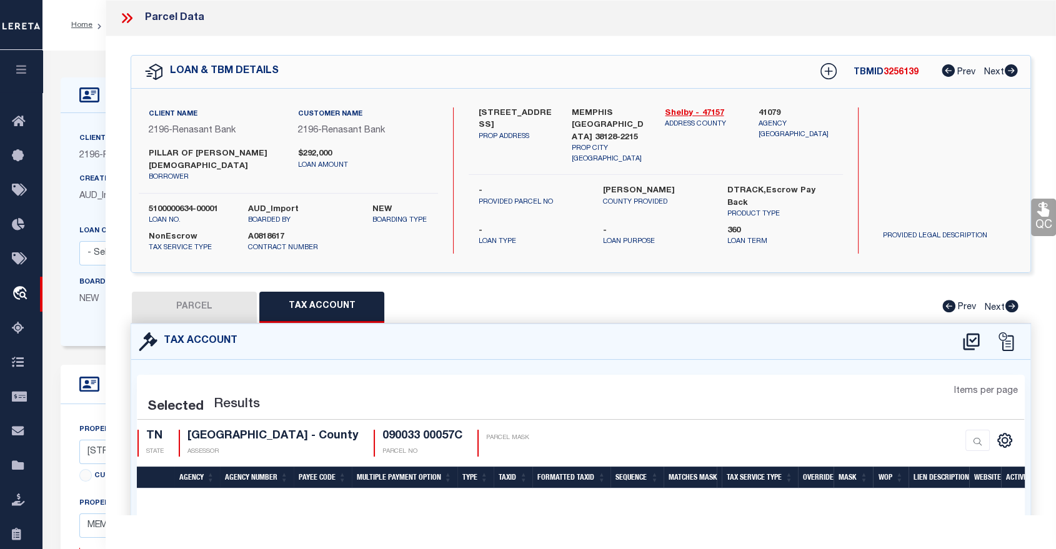
select select "100"
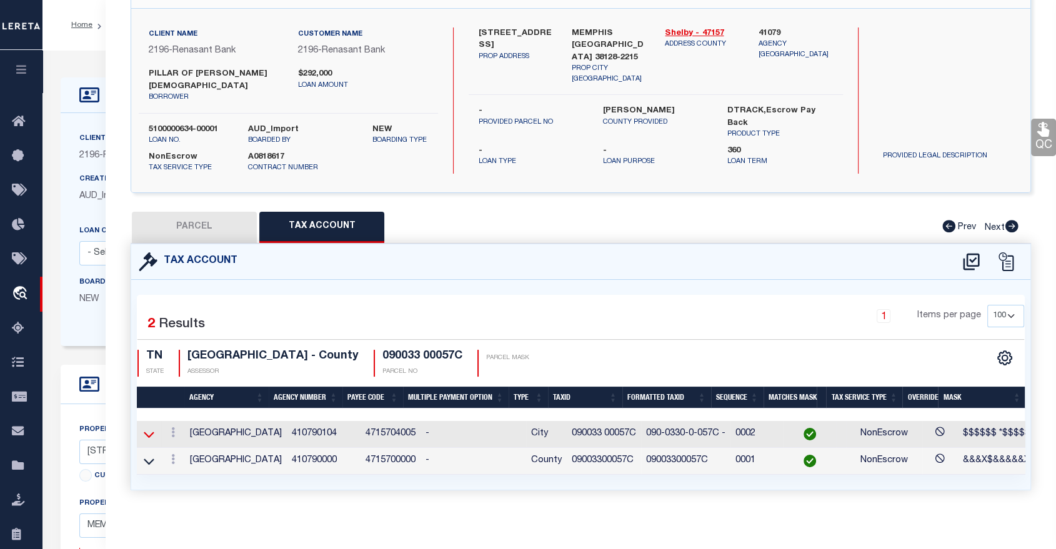
click at [149, 428] on icon at bounding box center [149, 434] width 11 height 13
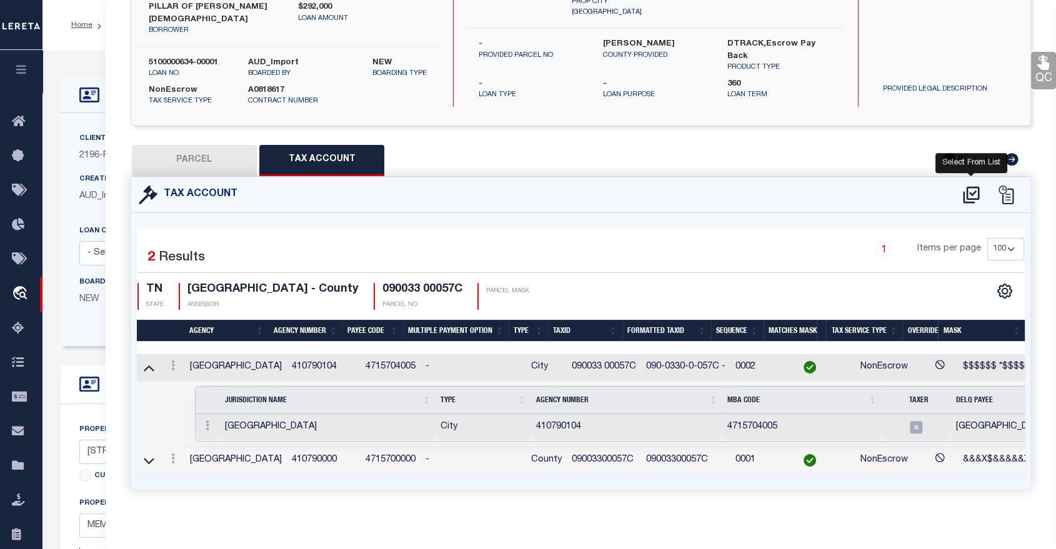
click at [971, 186] on icon at bounding box center [971, 194] width 16 height 17
select select "100"
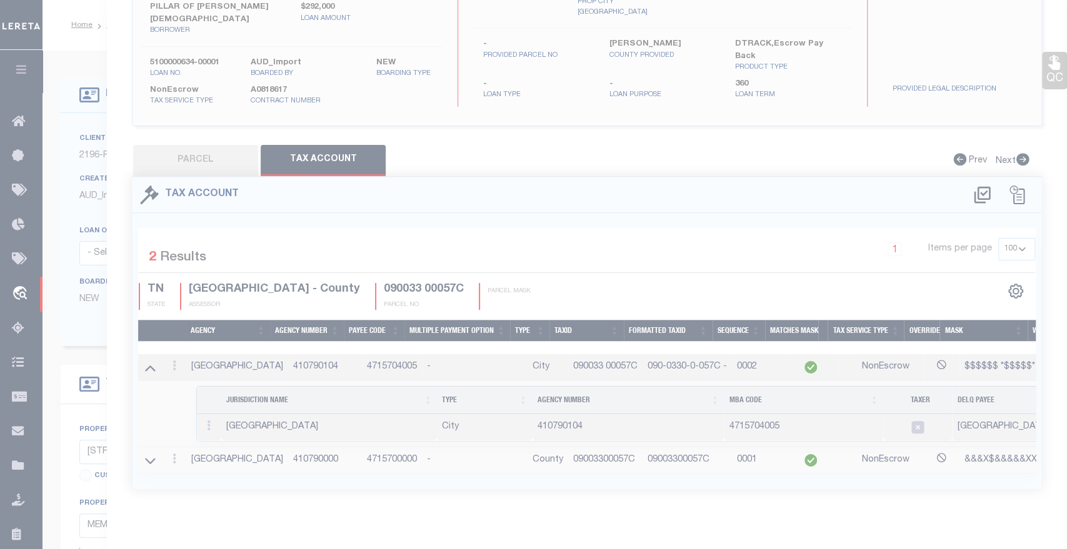
select select "100"
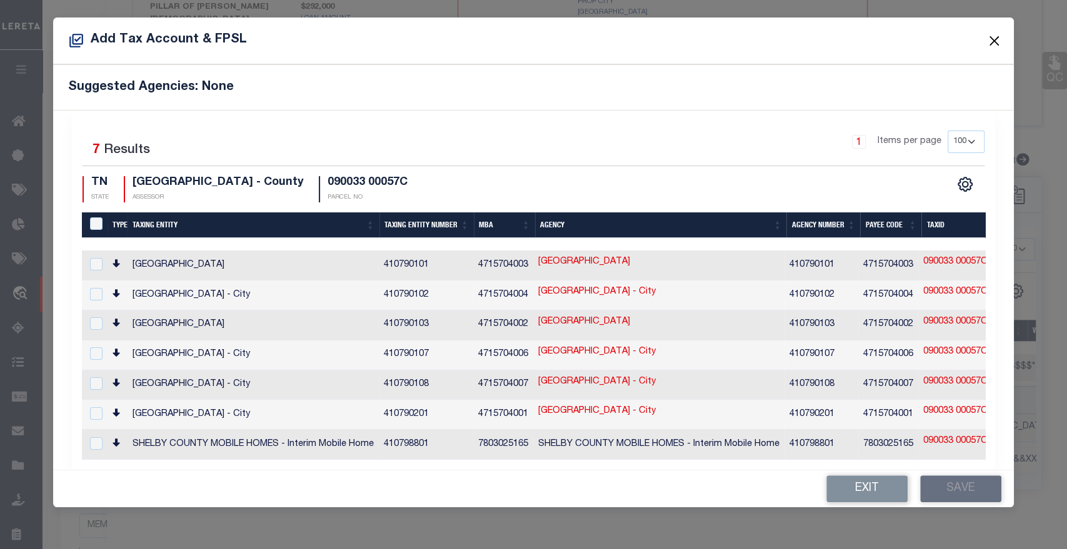
click at [993, 42] on button "Close" at bounding box center [994, 41] width 16 height 16
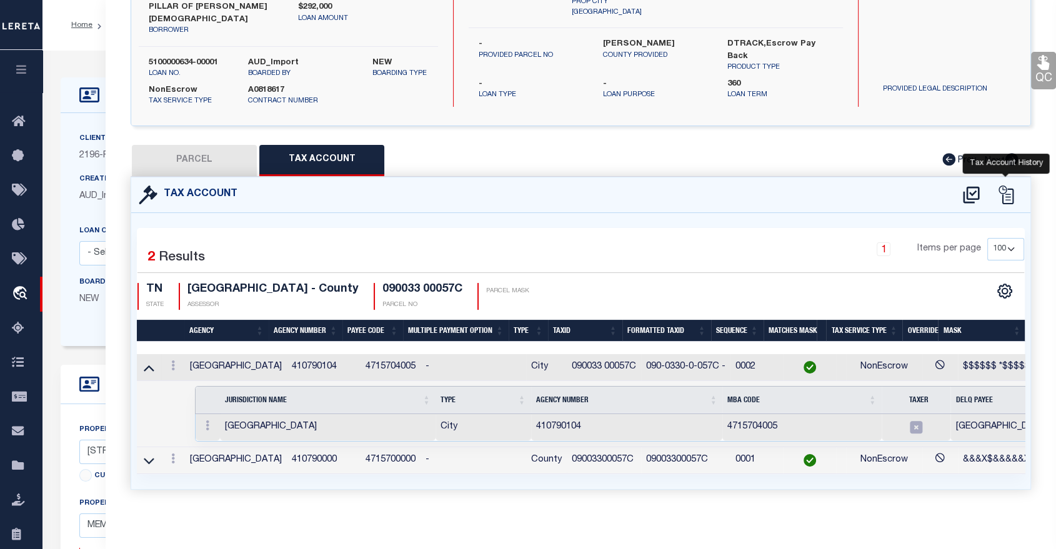
click at [1001, 186] on icon at bounding box center [1006, 195] width 19 height 19
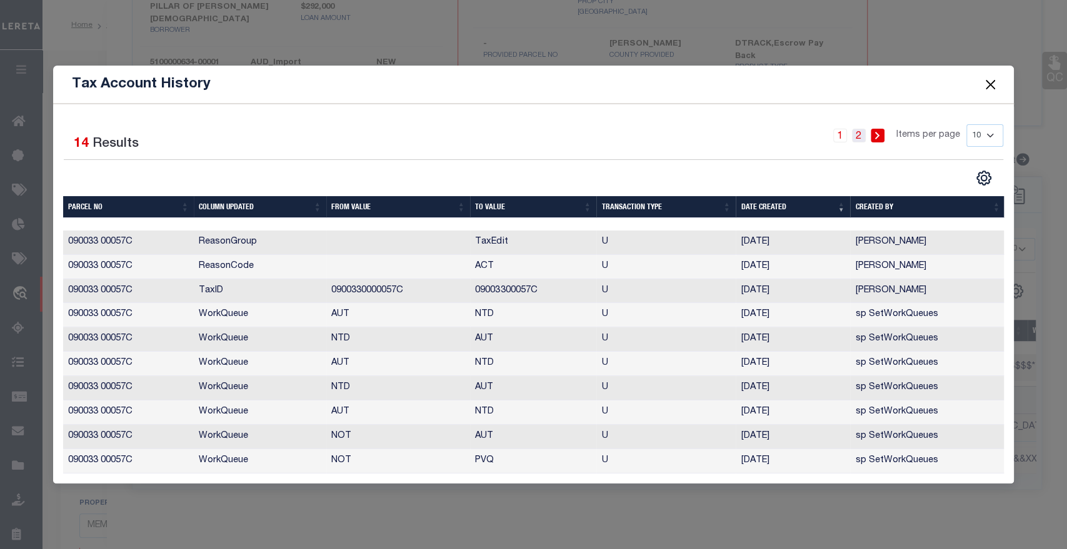
click at [862, 129] on link "2" at bounding box center [859, 136] width 14 height 14
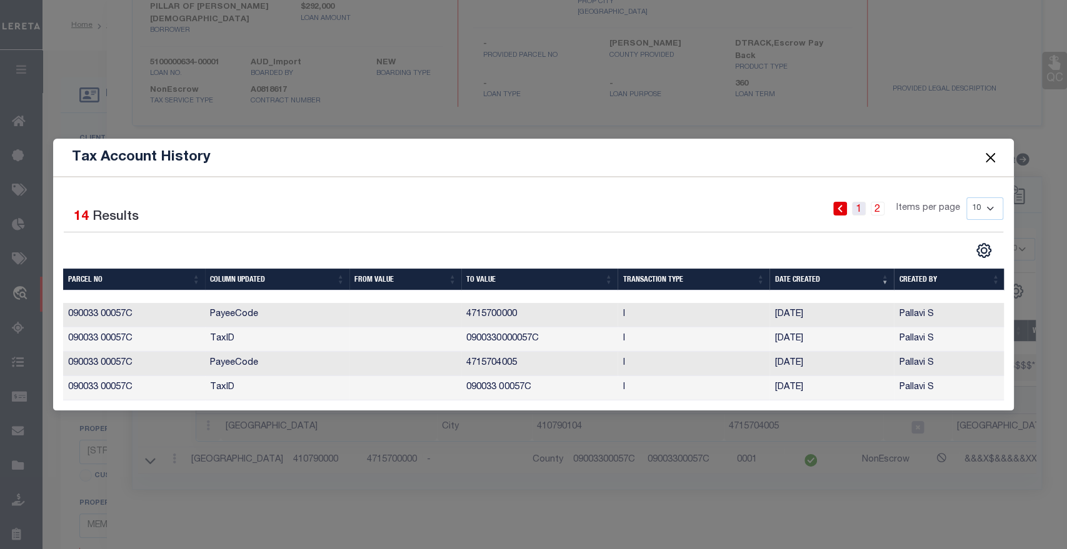
click at [859, 206] on link "1" at bounding box center [859, 209] width 14 height 14
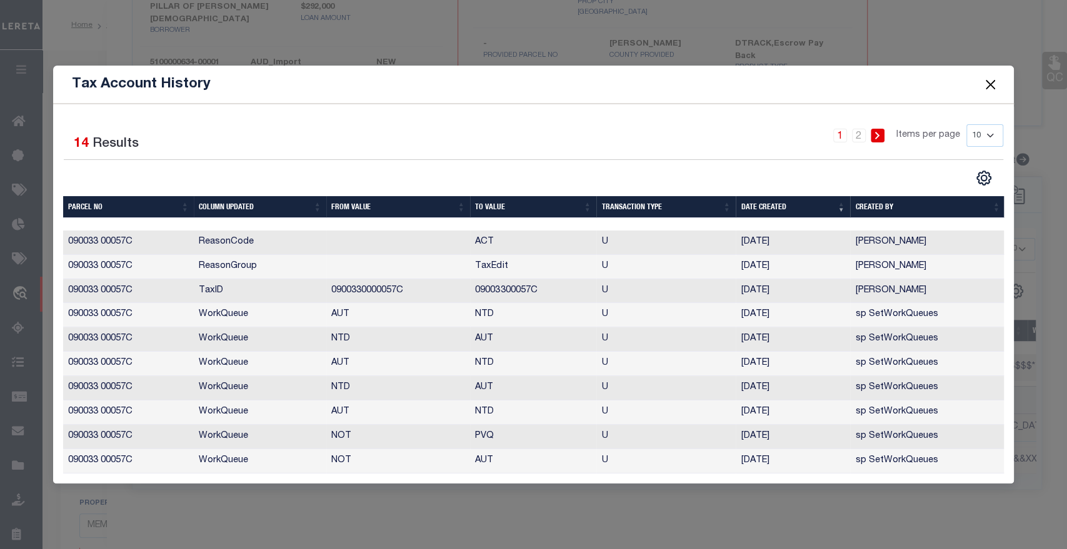
click at [989, 81] on button "Close" at bounding box center [990, 84] width 16 height 16
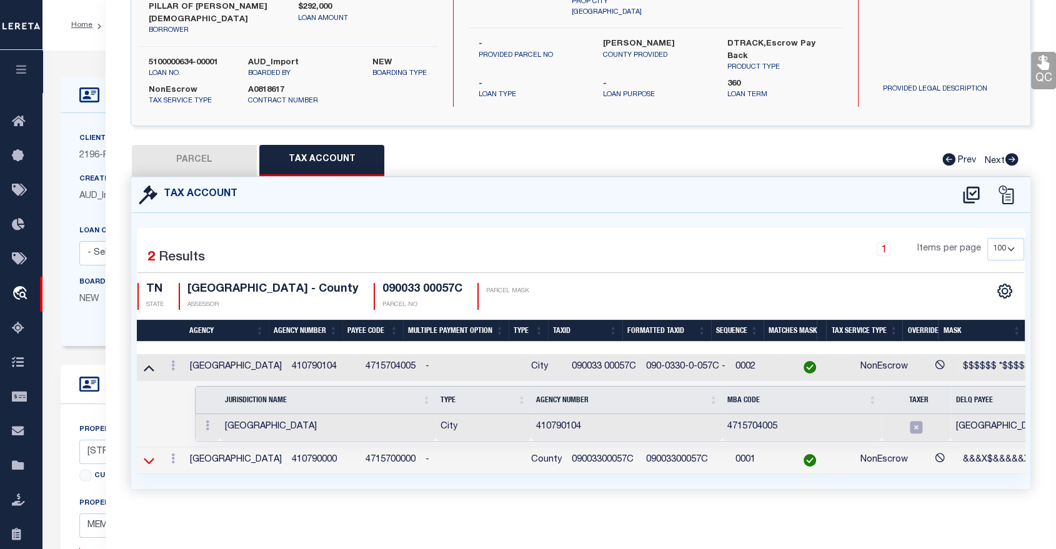
click at [144, 454] on icon at bounding box center [149, 460] width 11 height 13
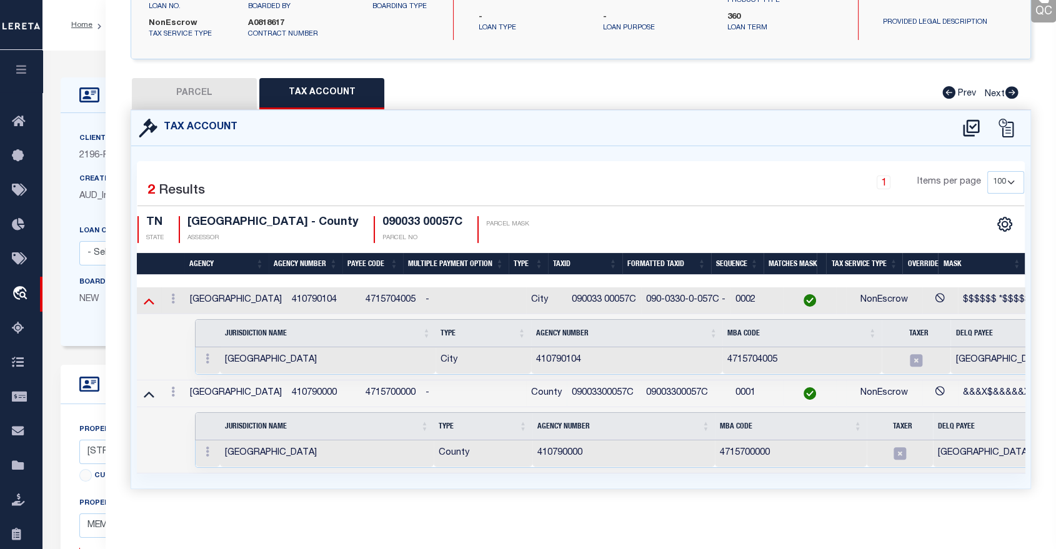
click at [148, 299] on icon at bounding box center [149, 302] width 11 height 6
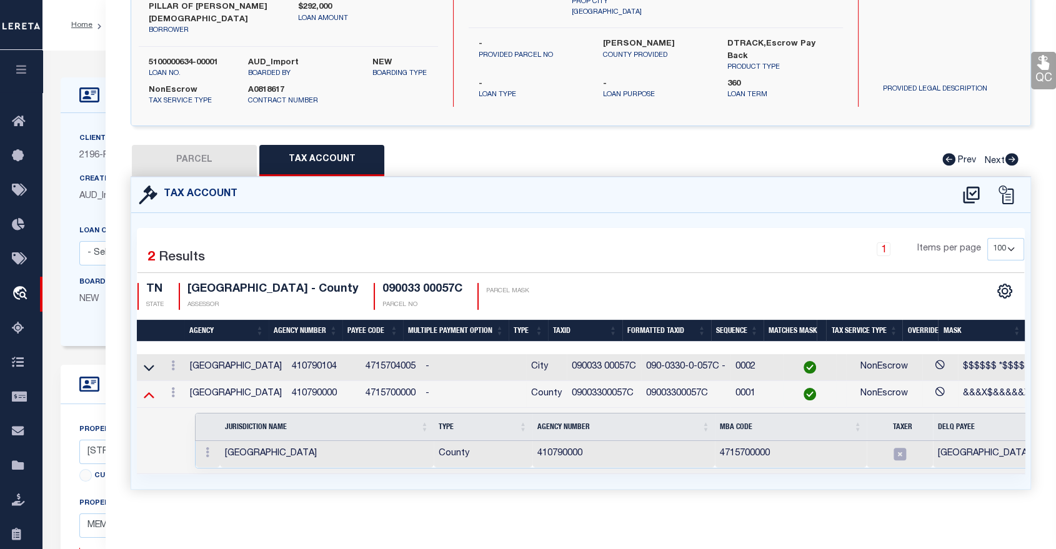
click at [149, 393] on icon at bounding box center [149, 396] width 11 height 6
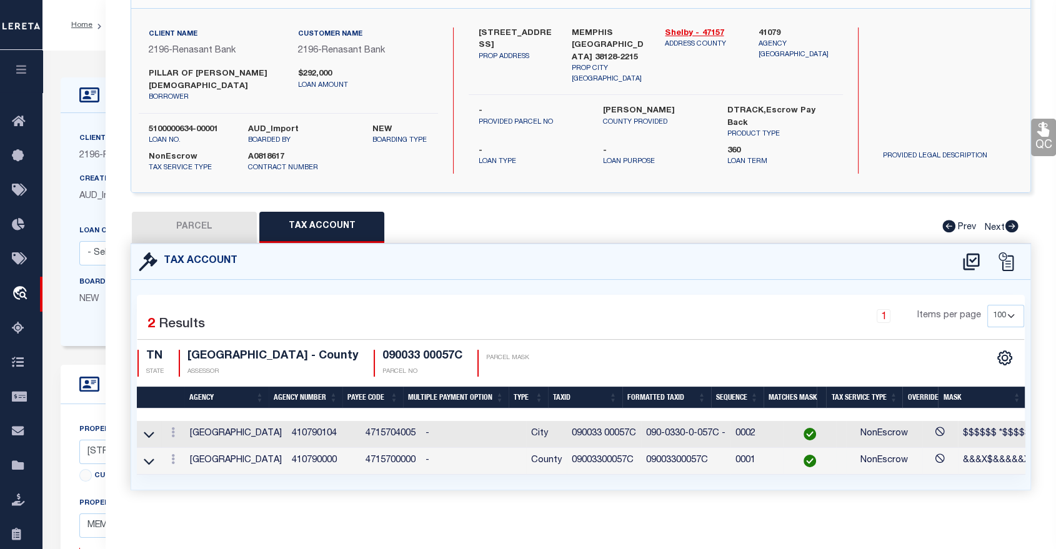
scroll to position [0, 65]
